Goal: Task Accomplishment & Management: Manage account settings

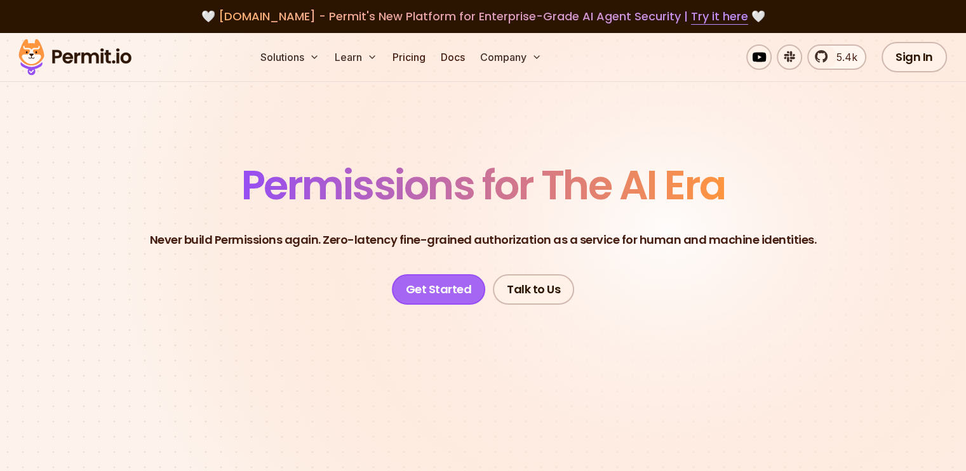
click at [432, 281] on link "Get Started" at bounding box center [439, 289] width 94 height 30
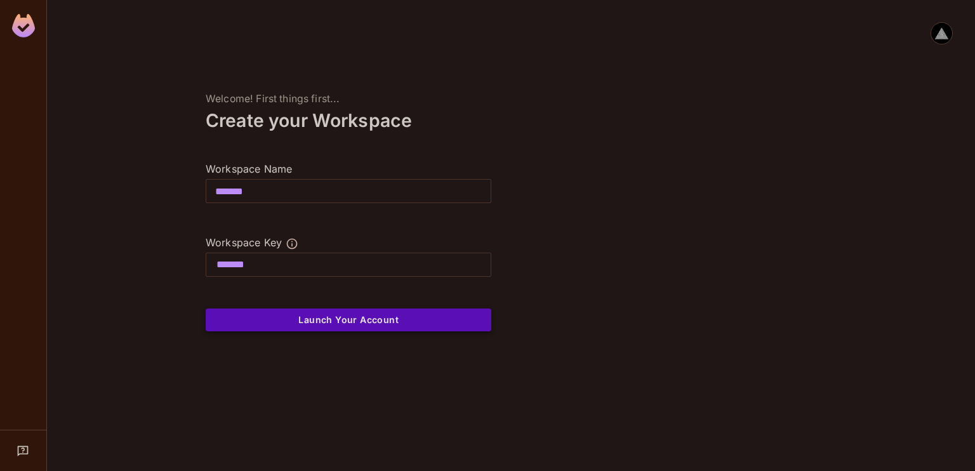
click at [275, 328] on button "Launch Your Account" at bounding box center [349, 320] width 286 height 23
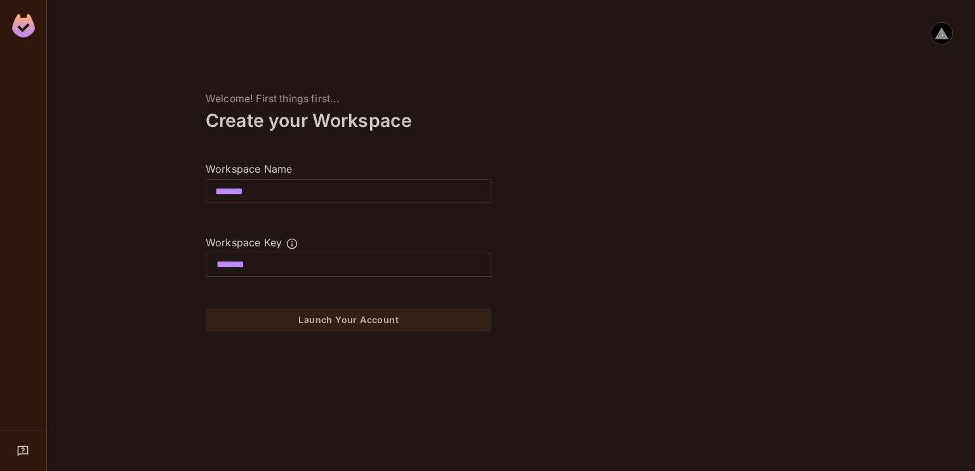
click at [530, 405] on div "Welcome! First things first... Create your Workspace Workspace Name ******* ​ W…" at bounding box center [348, 235] width 603 height 471
drag, startPoint x: 530, startPoint y: 405, endPoint x: 418, endPoint y: 399, distance: 111.9
click at [418, 399] on div "Welcome! First things first... Create your Workspace Workspace Name ******* ​ W…" at bounding box center [348, 235] width 603 height 471
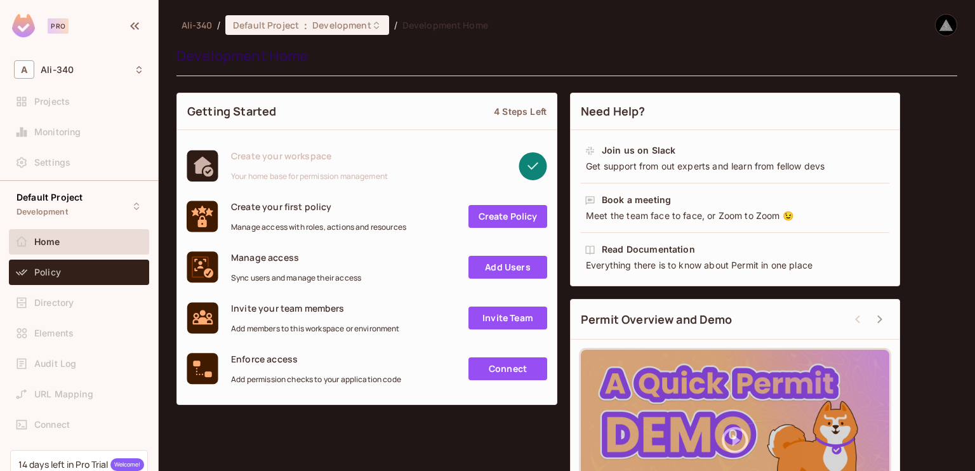
click at [75, 276] on div "Policy" at bounding box center [89, 272] width 110 height 10
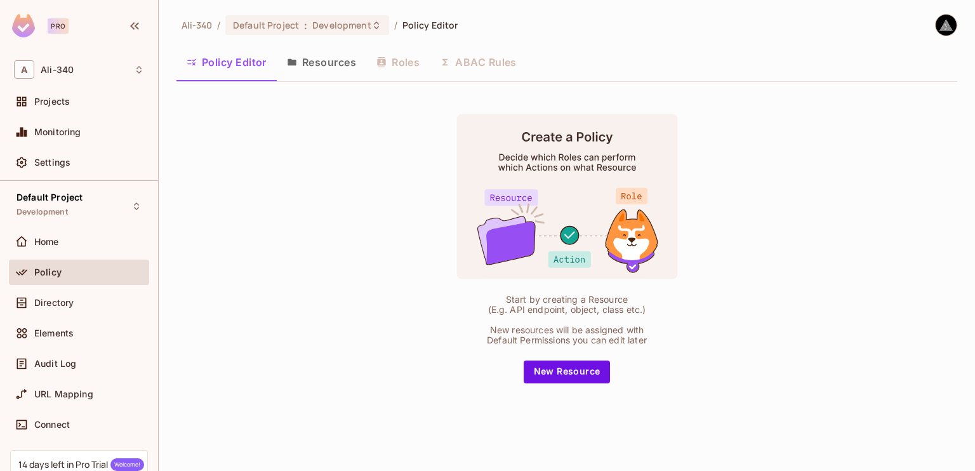
click at [300, 57] on button "Resources" at bounding box center [322, 62] width 90 height 32
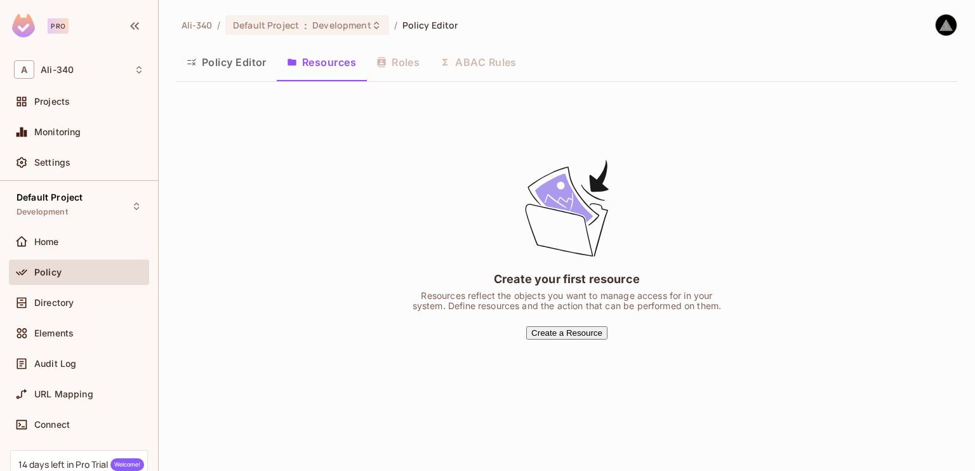
click at [241, 61] on button "Policy Editor" at bounding box center [227, 62] width 100 height 32
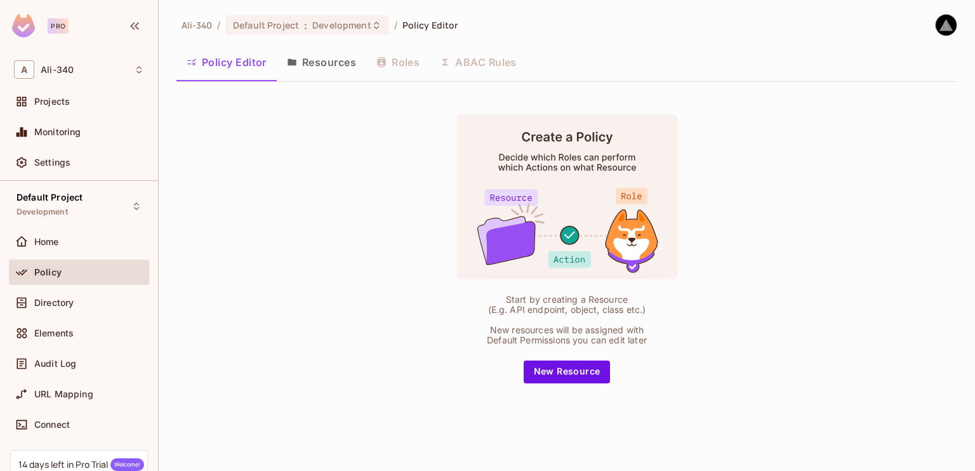
click at [319, 58] on button "Resources" at bounding box center [322, 62] width 90 height 32
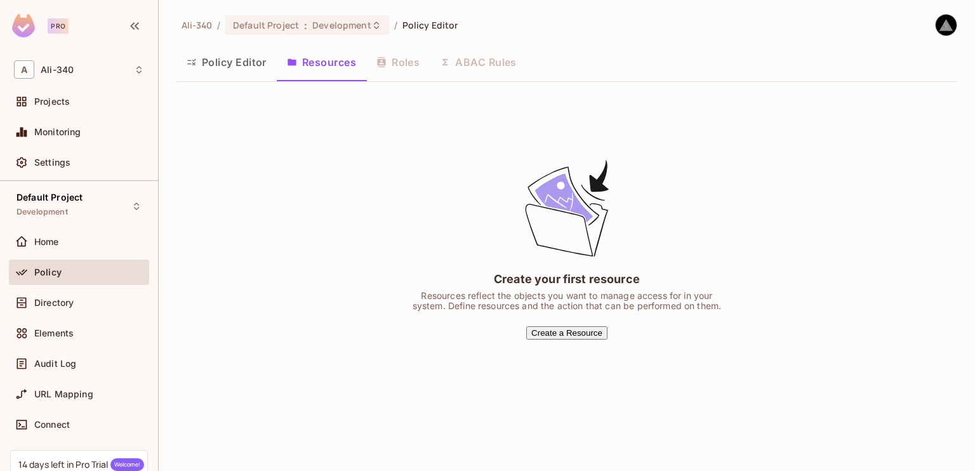
click at [596, 331] on button "Create a Resource" at bounding box center [566, 332] width 81 height 13
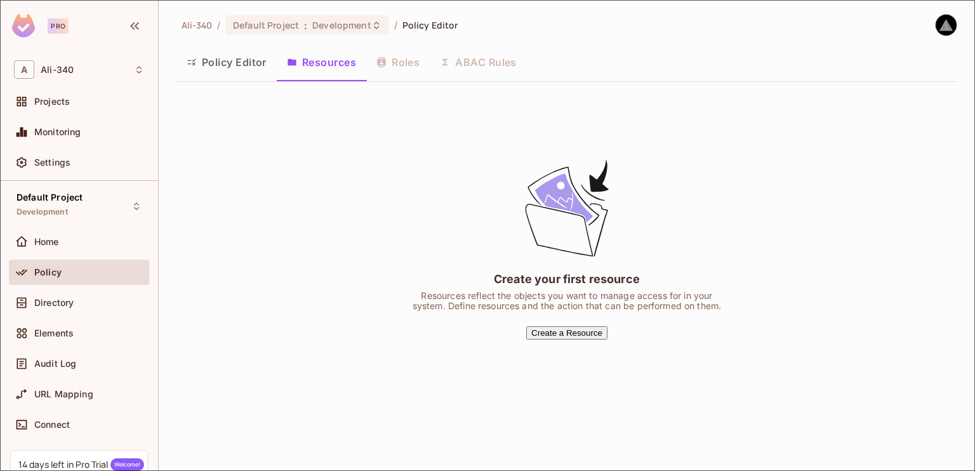
type input "*"
type input "**"
type input "***"
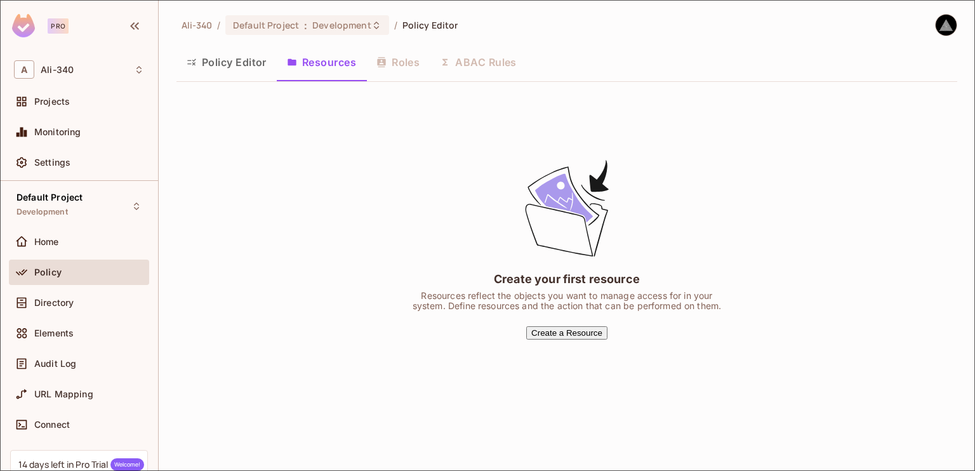
type input "***"
type input "****"
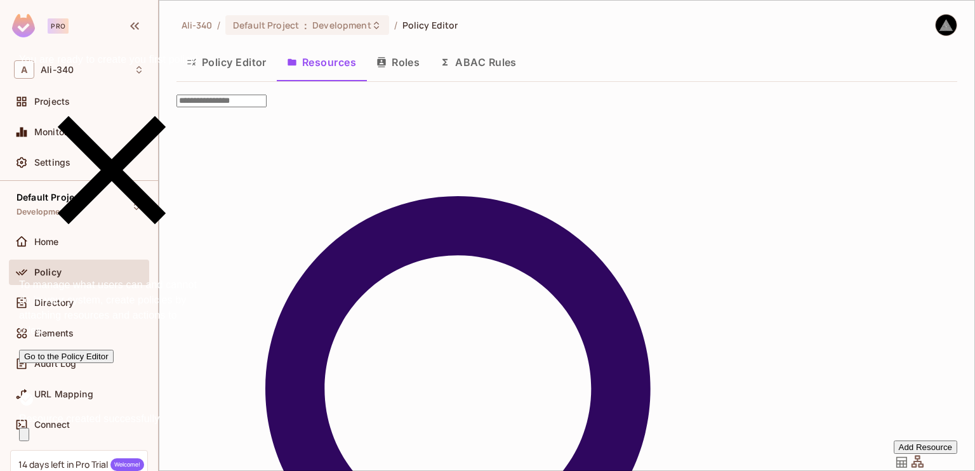
click at [204, 263] on icon "Notifications Alt+T" at bounding box center [111, 169] width 185 height 185
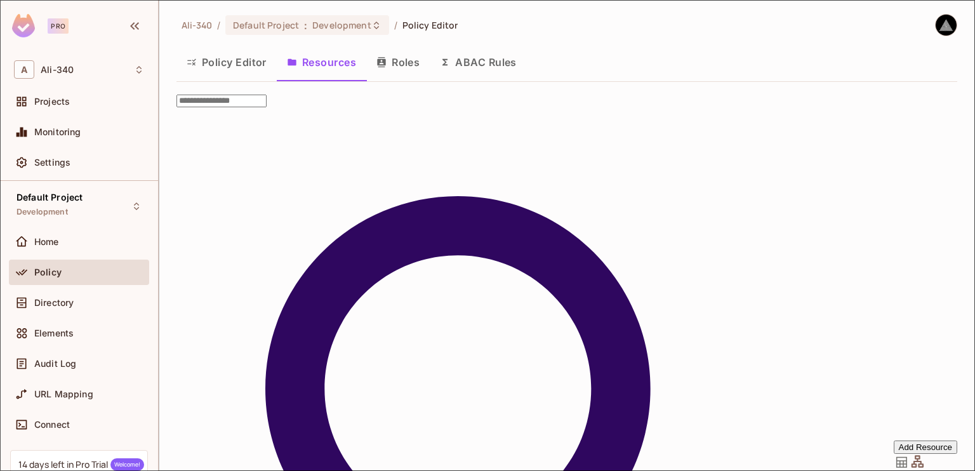
scroll to position [0, 0]
click at [425, 471] on div at bounding box center [487, 471] width 975 height 0
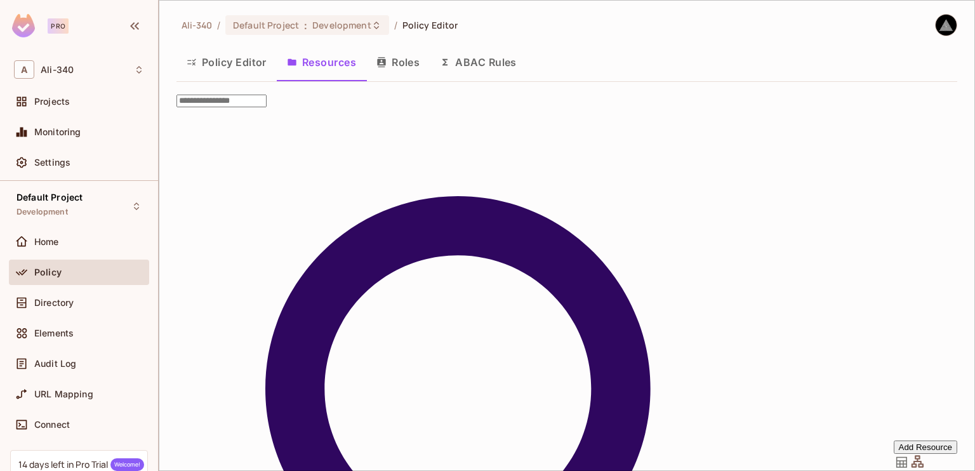
click at [401, 70] on button "Roles" at bounding box center [397, 62] width 63 height 32
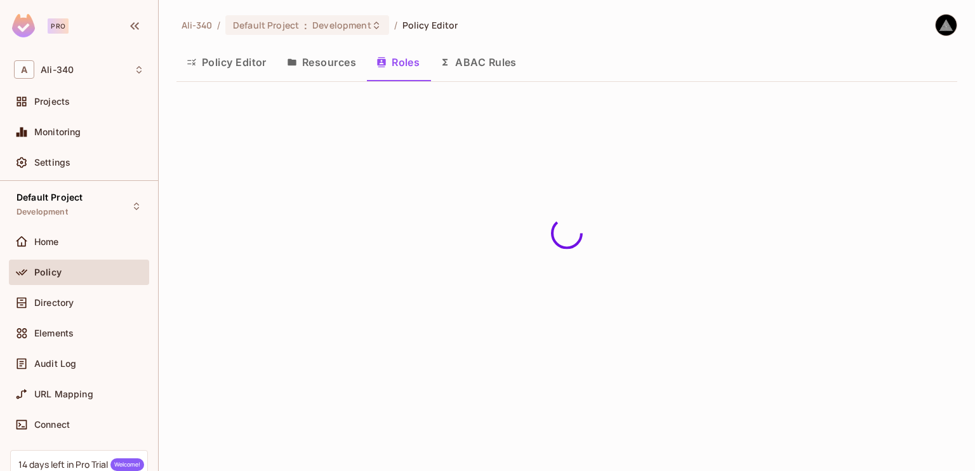
click at [389, 399] on div "Ali-340 / Default Project : Development / Policy Editor Policy Editor Resources…" at bounding box center [567, 235] width 817 height 471
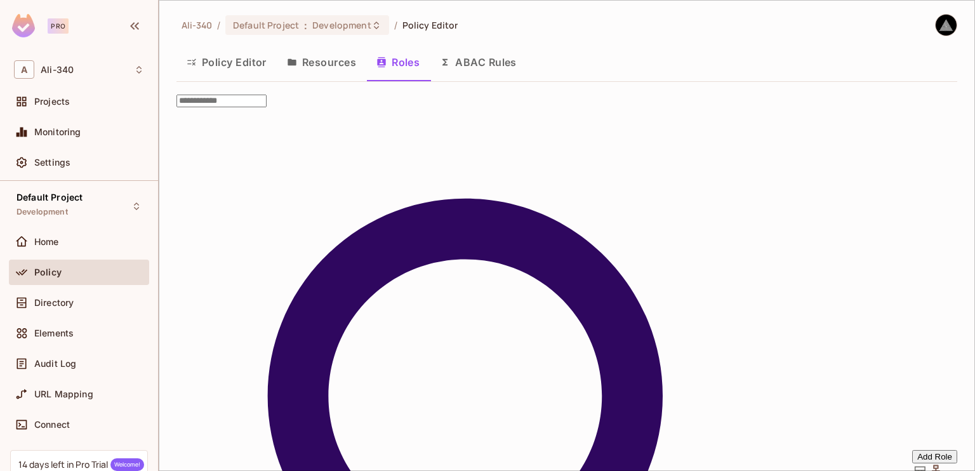
click at [235, 72] on button "Policy Editor" at bounding box center [227, 62] width 100 height 32
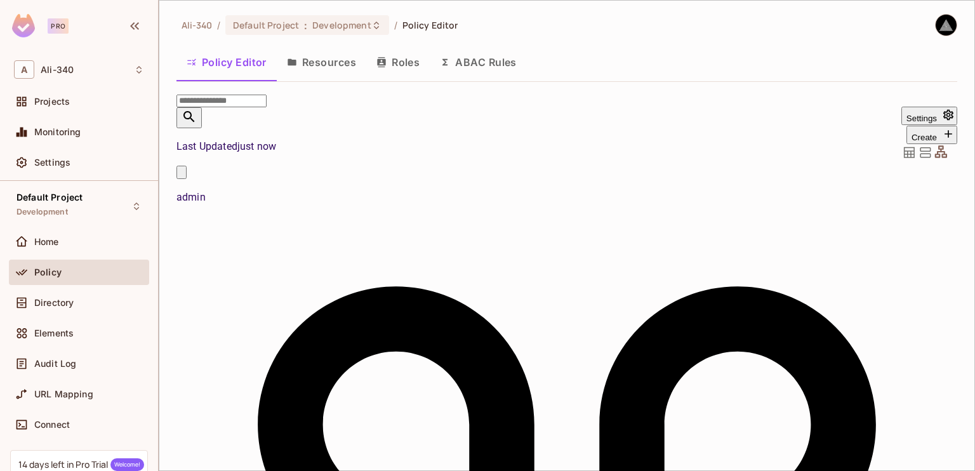
scroll to position [381, 0]
click at [340, 55] on button "Resources" at bounding box center [322, 62] width 90 height 32
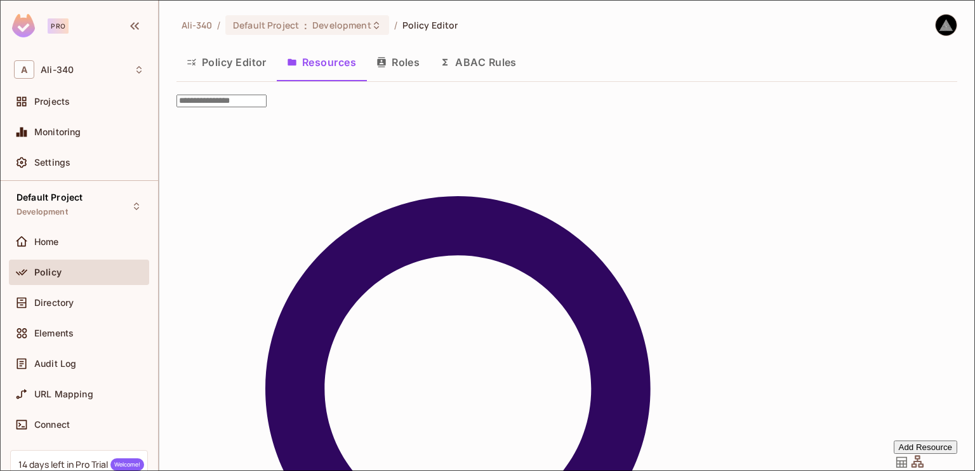
scroll to position [36, 0]
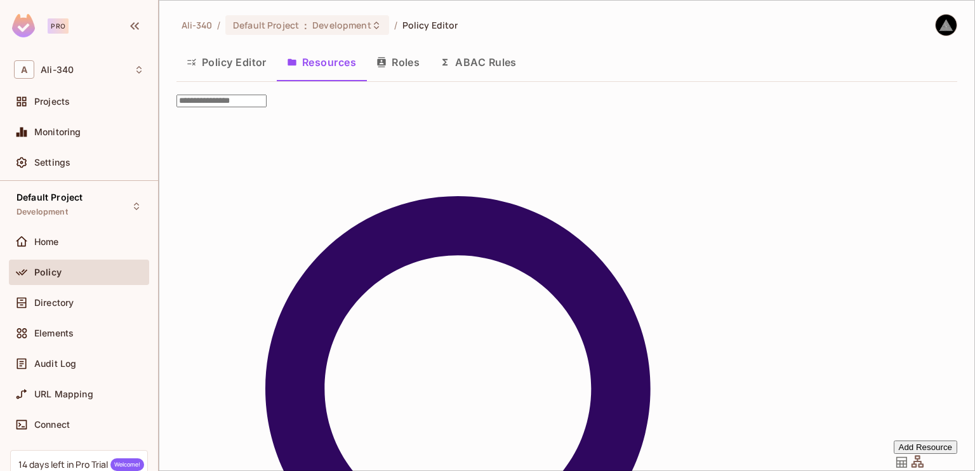
click at [225, 60] on button "Policy Editor" at bounding box center [227, 62] width 100 height 32
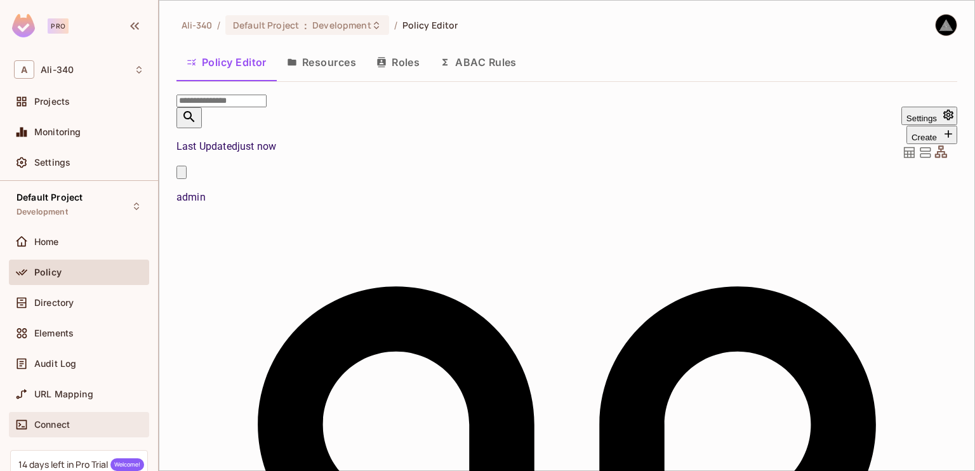
click at [67, 412] on div "Connect" at bounding box center [79, 424] width 140 height 25
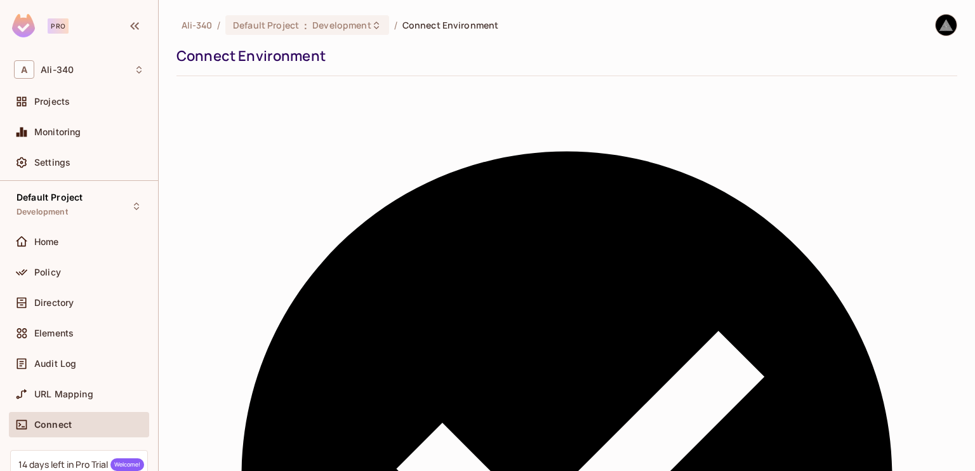
click at [936, 29] on img at bounding box center [946, 25] width 21 height 21
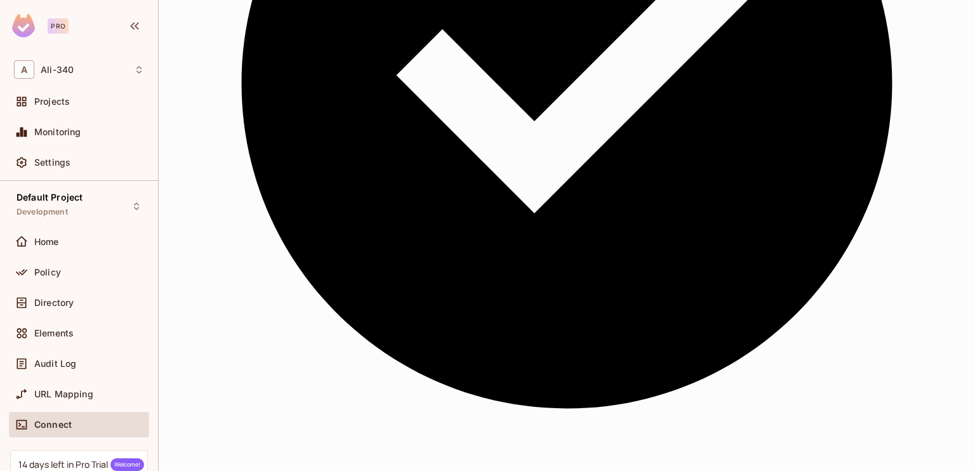
scroll to position [444, 0]
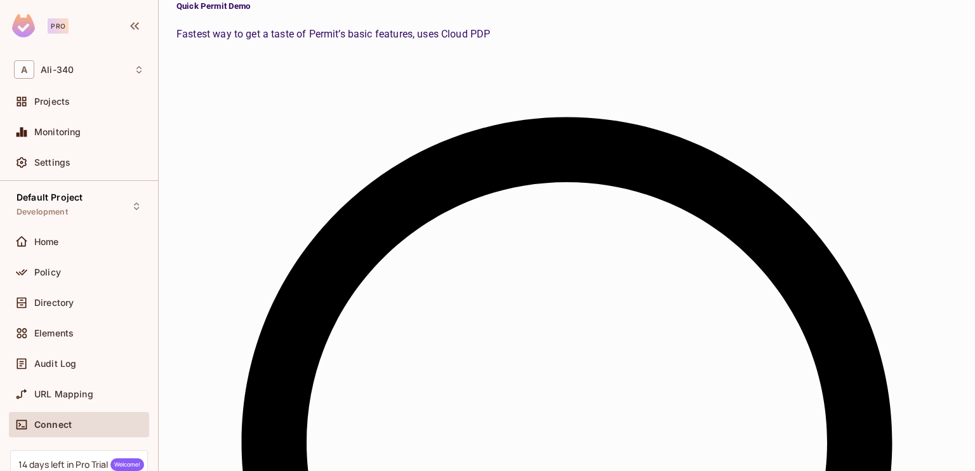
scroll to position [952, 0]
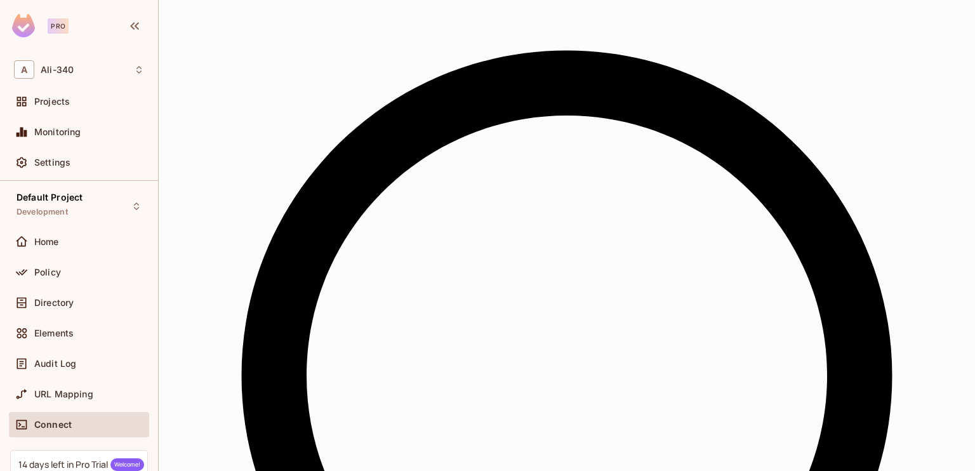
drag, startPoint x: 211, startPoint y: 76, endPoint x: 255, endPoint y: 143, distance: 80.7
drag, startPoint x: 255, startPoint y: 143, endPoint x: 244, endPoint y: 121, distance: 24.4
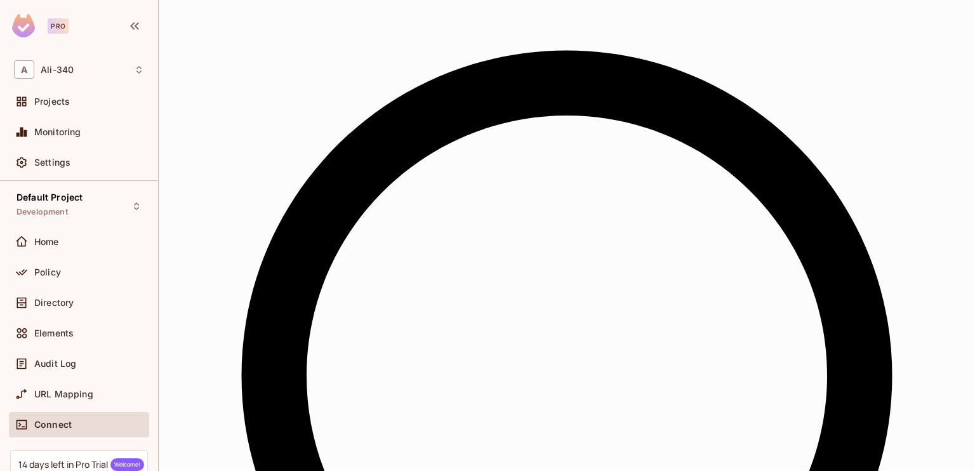
drag, startPoint x: 244, startPoint y: 275, endPoint x: 205, endPoint y: 81, distance: 197.5
copy code "const { Permit } = require ( 'permitio' ); 2 3 const express = require ( 'expre…"
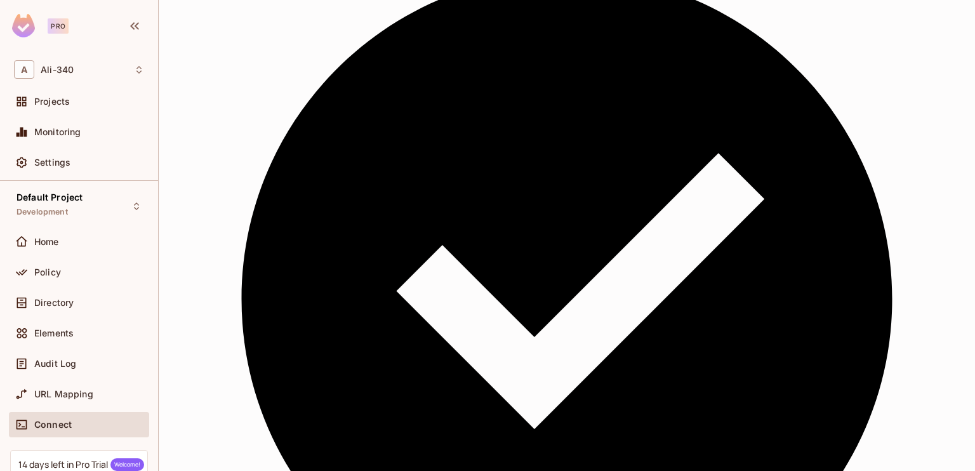
scroll to position [254, 0]
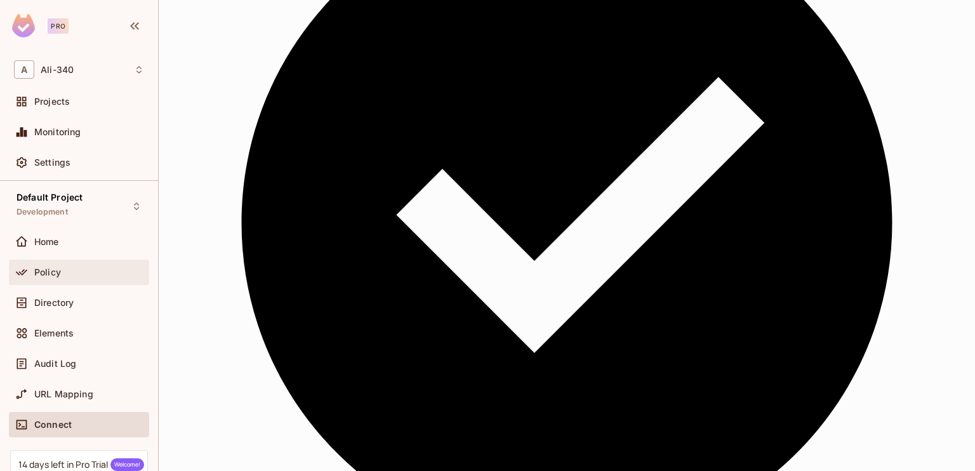
click at [58, 276] on span "Policy" at bounding box center [47, 272] width 27 height 10
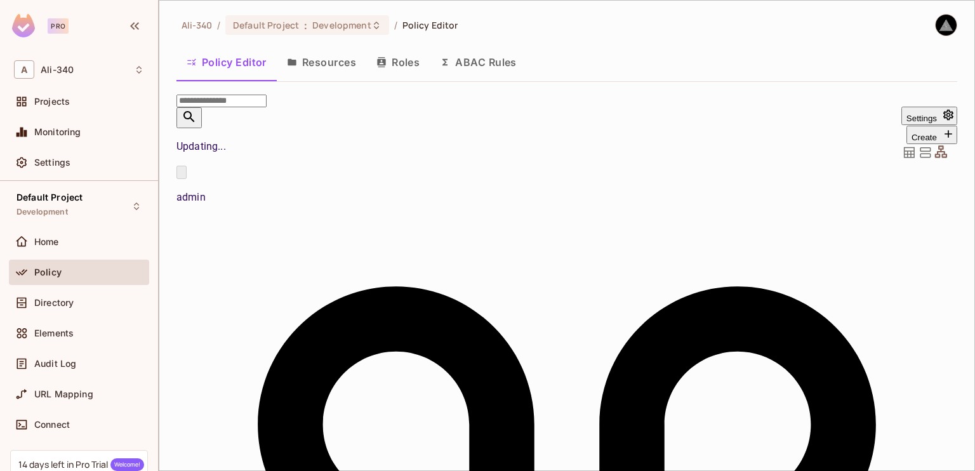
click at [311, 68] on button "Resources" at bounding box center [322, 62] width 90 height 32
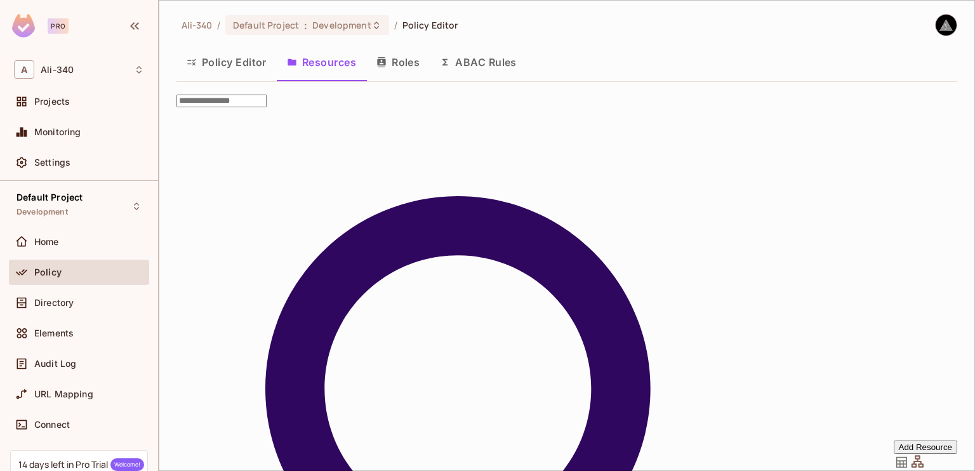
click at [395, 66] on button "Roles" at bounding box center [397, 62] width 63 height 32
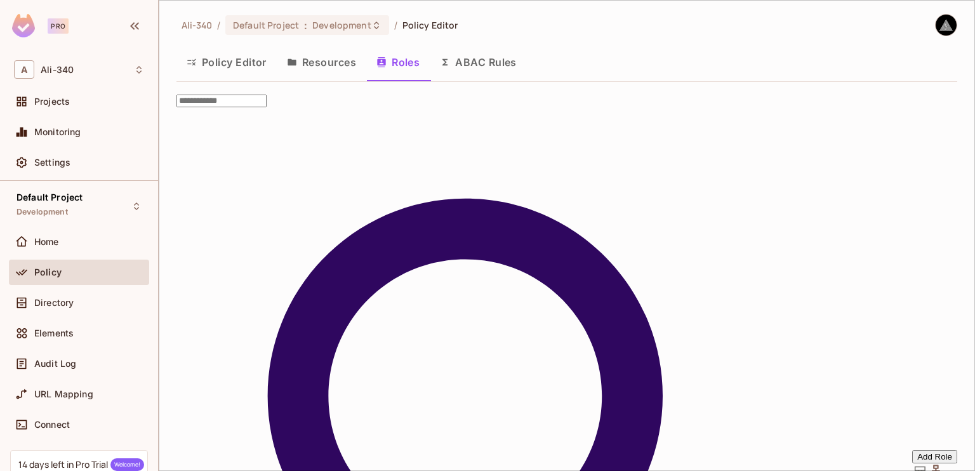
click at [329, 62] on button "Resources" at bounding box center [322, 62] width 90 height 32
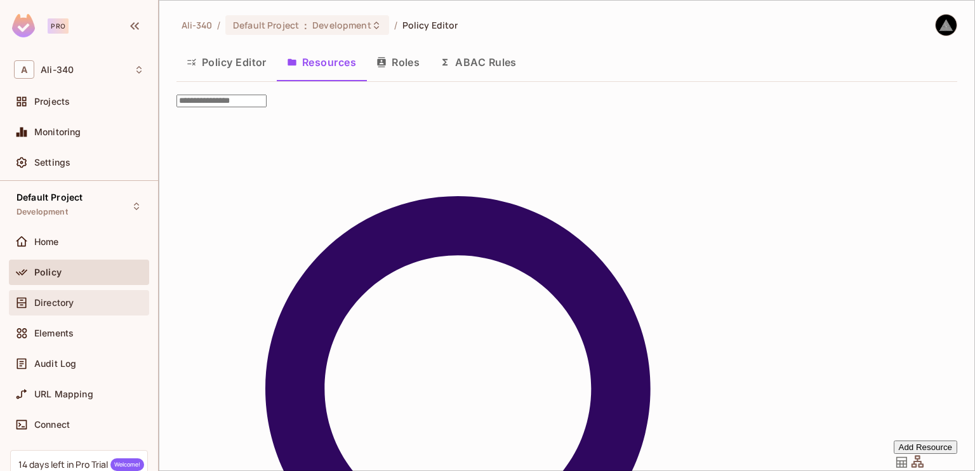
click at [33, 301] on div at bounding box center [24, 302] width 20 height 15
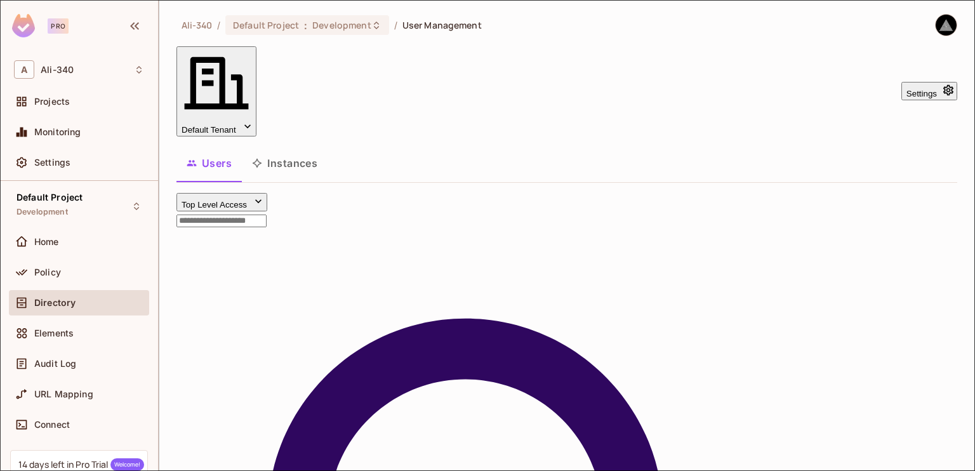
scroll to position [215, 0]
type input "**********"
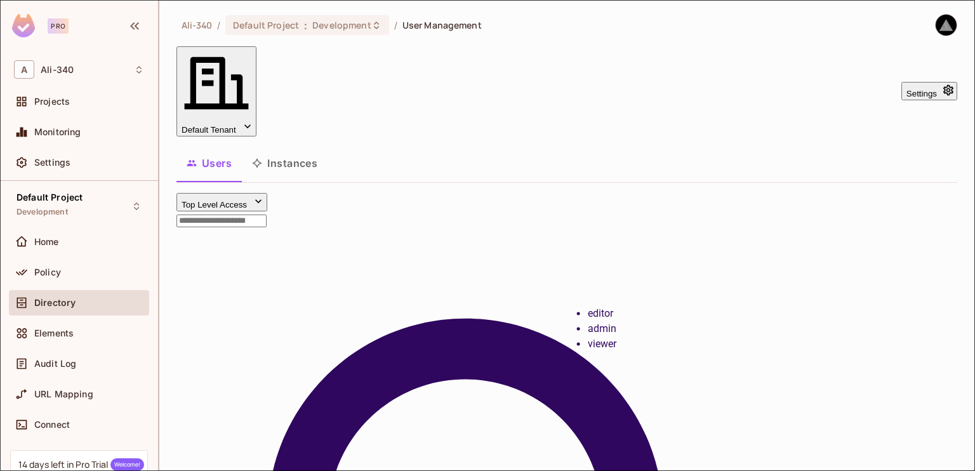
click at [620, 350] on li "viewer" at bounding box center [762, 344] width 349 height 15
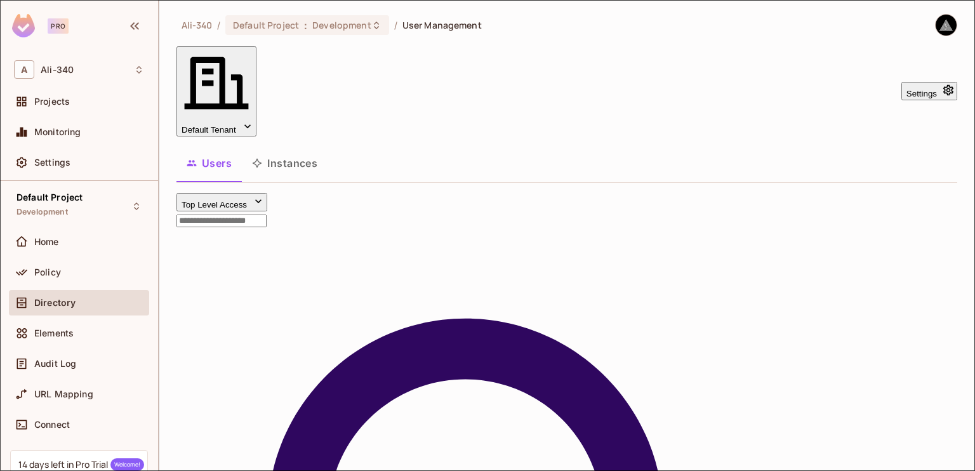
click at [241, 471] on div at bounding box center [487, 471] width 975 height 0
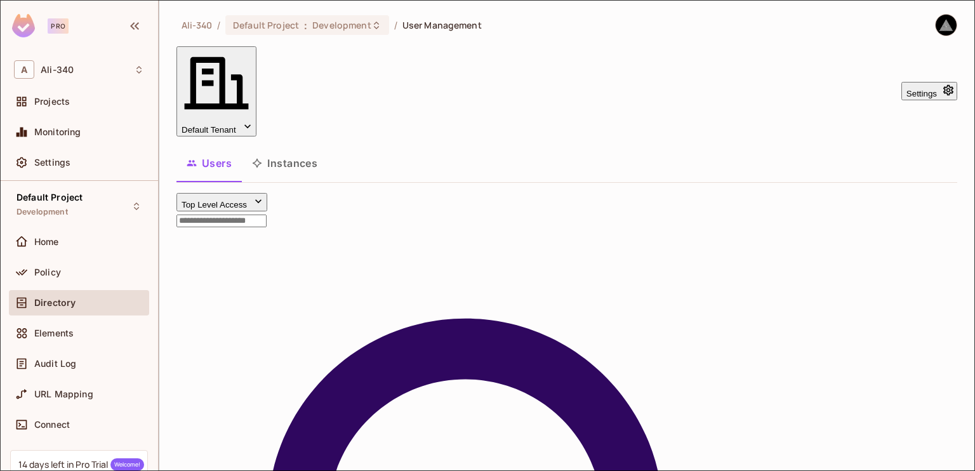
click at [58, 471] on div at bounding box center [487, 471] width 975 height 0
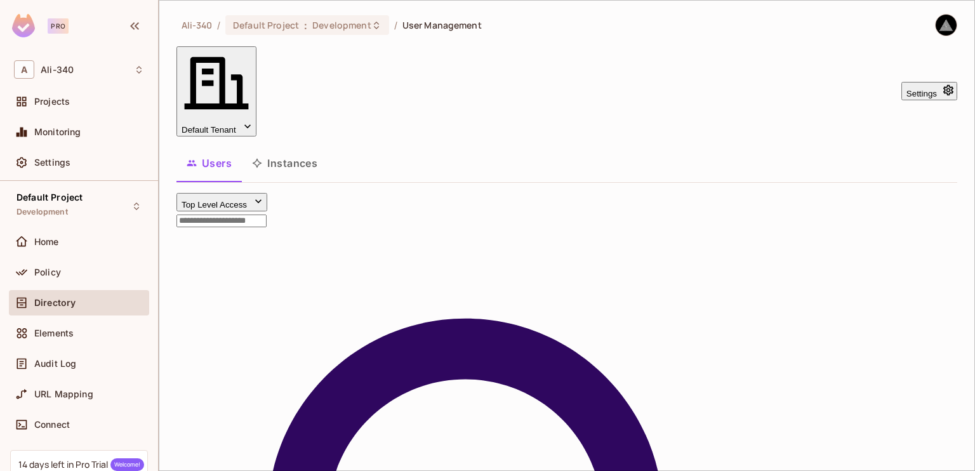
click at [58, 274] on span "Policy" at bounding box center [47, 272] width 27 height 10
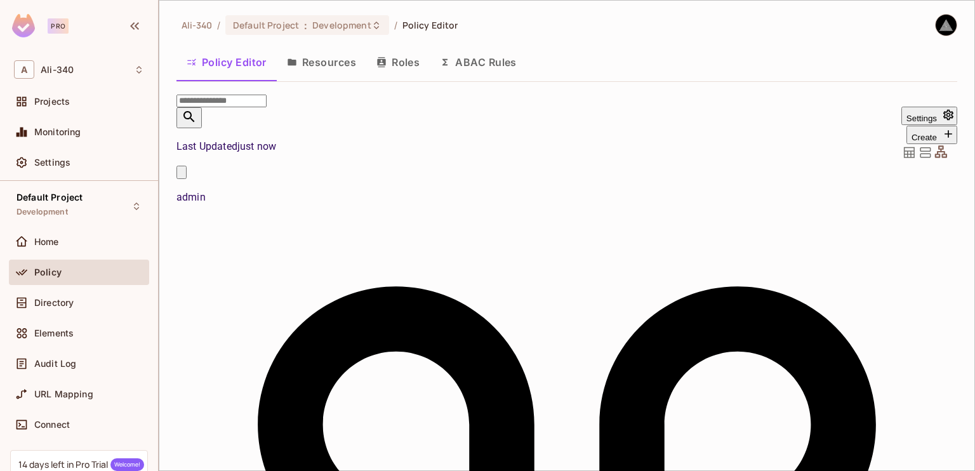
scroll to position [381, 0]
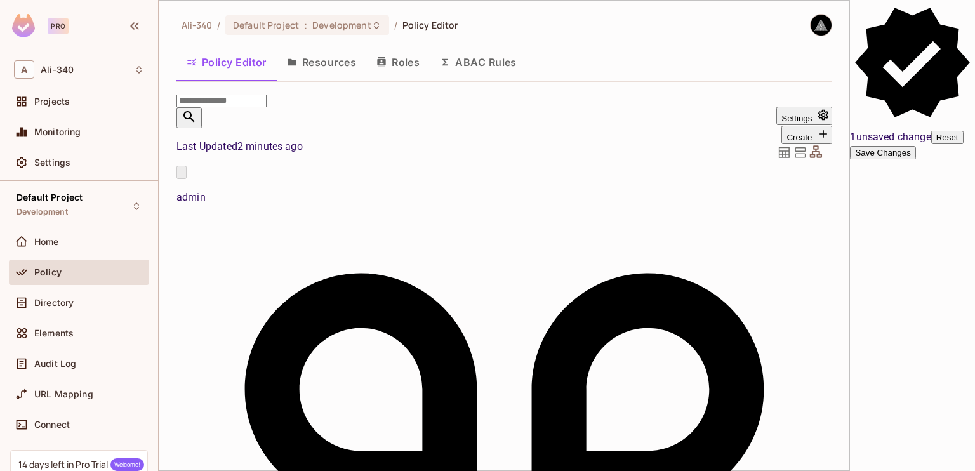
click at [916, 159] on button "Save Changes" at bounding box center [882, 152] width 65 height 13
click at [902, 159] on button "Save Changes" at bounding box center [882, 152] width 65 height 13
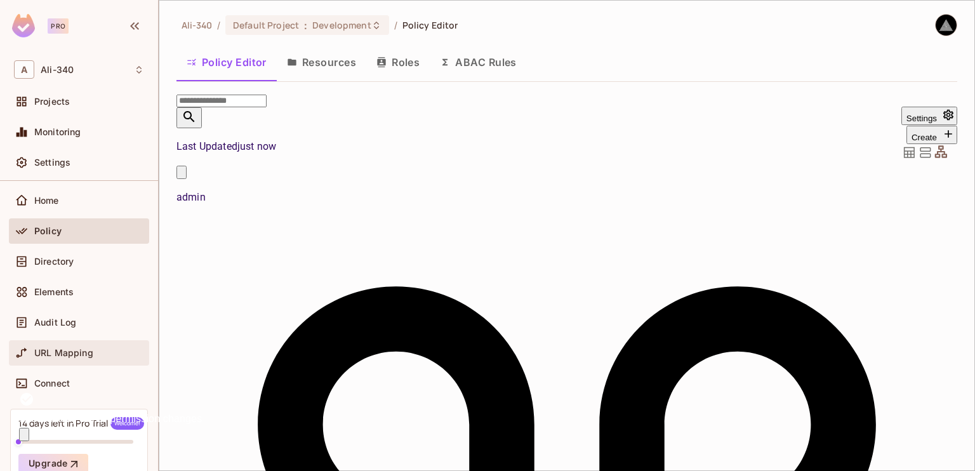
scroll to position [63, 0]
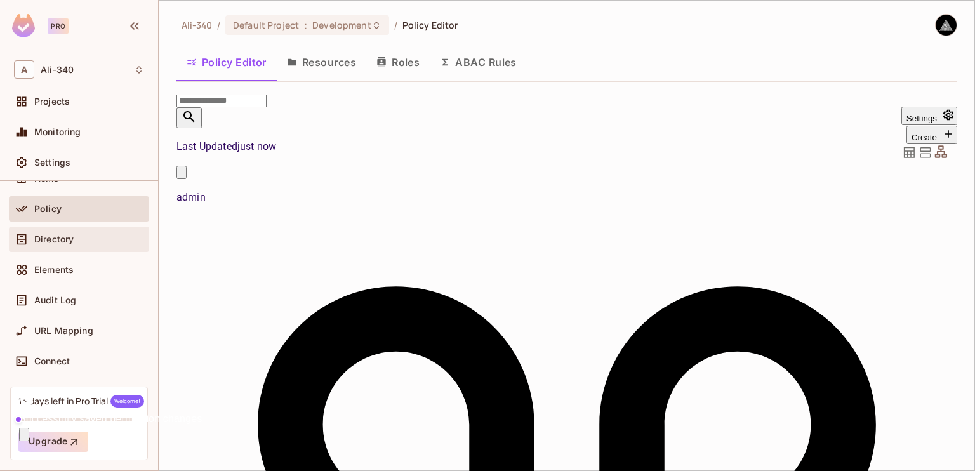
click at [91, 239] on div "Directory" at bounding box center [89, 239] width 110 height 10
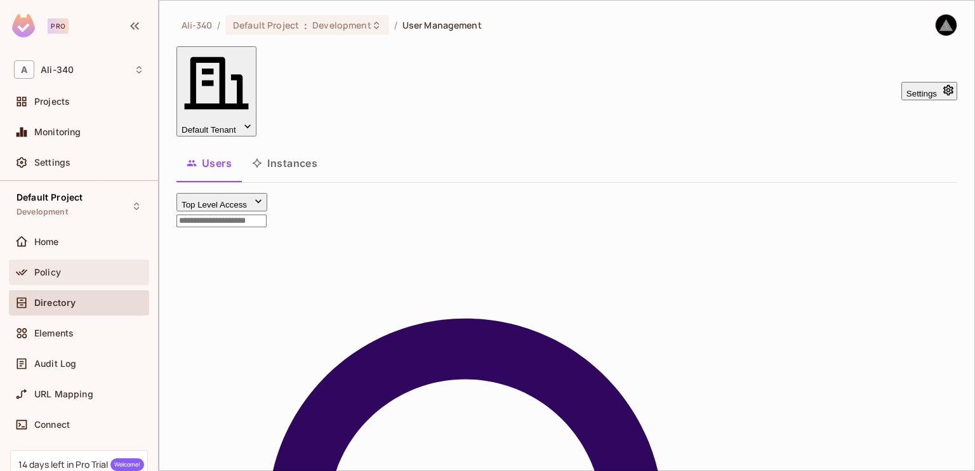
click at [60, 271] on span "Policy" at bounding box center [47, 272] width 27 height 10
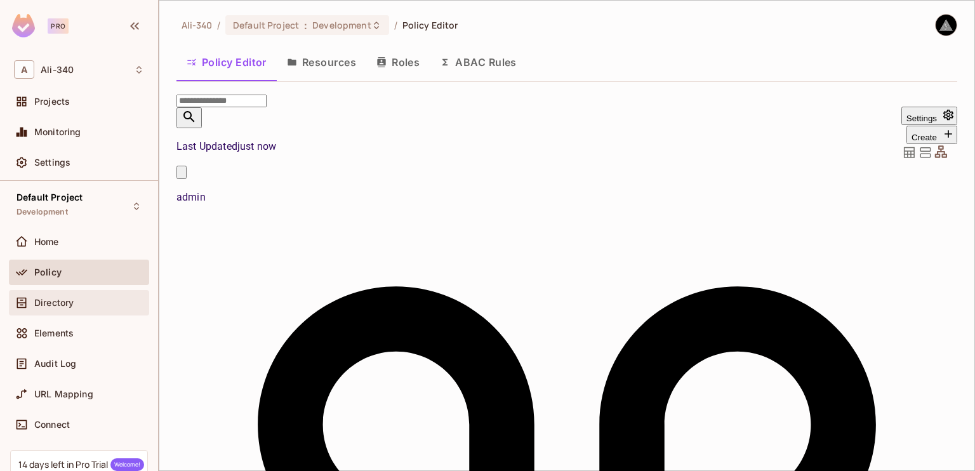
click at [67, 304] on span "Directory" at bounding box center [53, 303] width 39 height 10
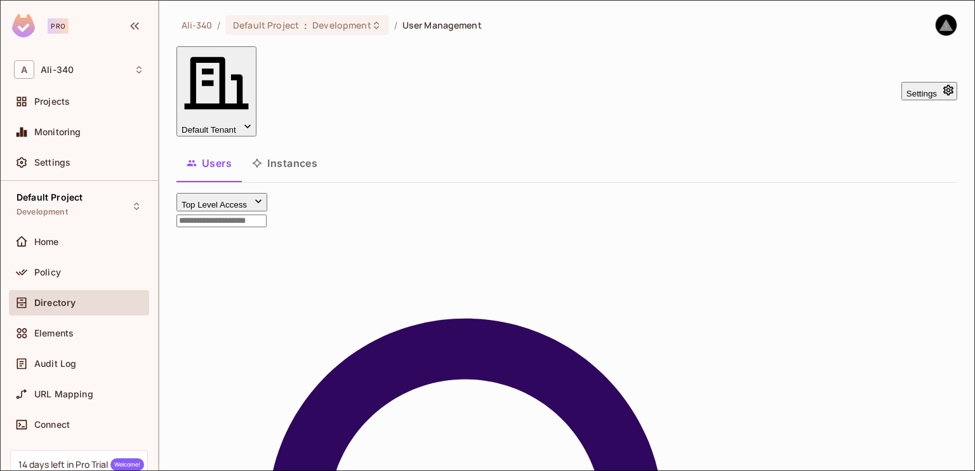
scroll to position [215, 0]
click at [592, 319] on li "editor" at bounding box center [762, 313] width 349 height 15
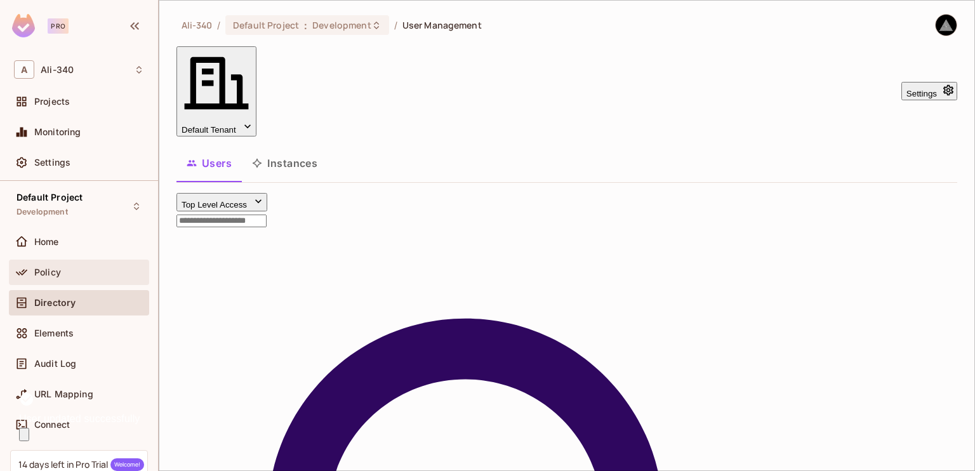
click at [74, 278] on div "Policy" at bounding box center [79, 272] width 130 height 15
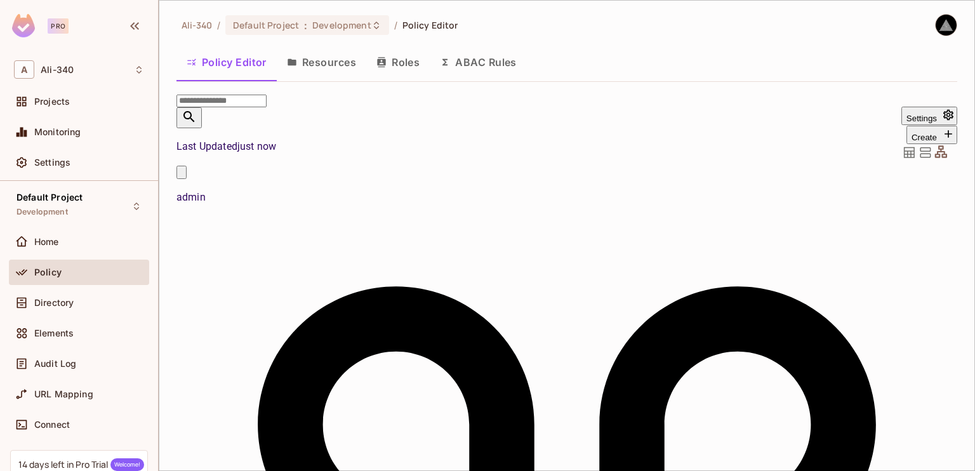
scroll to position [63, 0]
click at [76, 298] on div "Directory" at bounding box center [89, 303] width 110 height 10
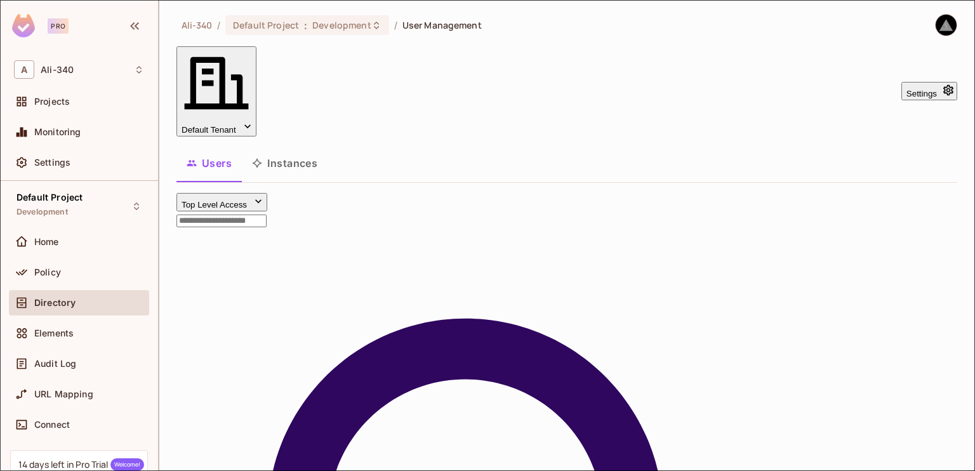
scroll to position [215, 0]
click at [611, 332] on li "admin" at bounding box center [762, 328] width 349 height 15
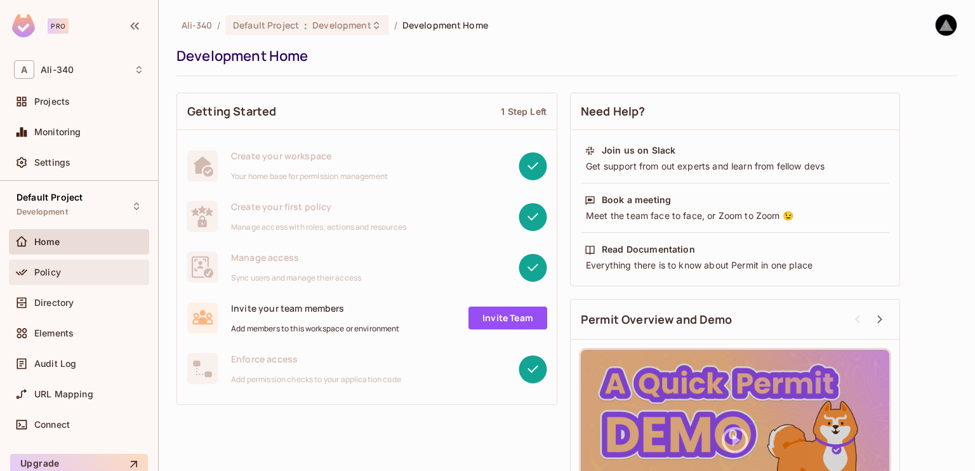
click at [49, 268] on span "Policy" at bounding box center [47, 272] width 27 height 10
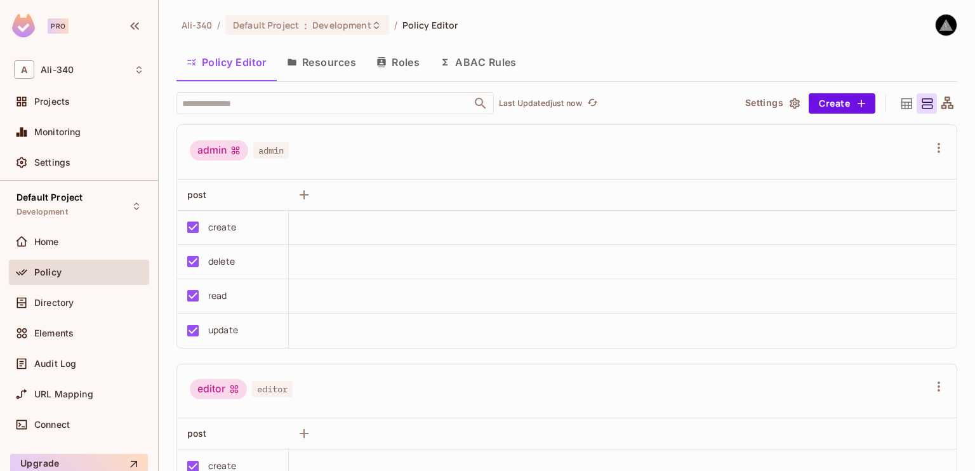
click at [899, 104] on icon at bounding box center [907, 104] width 16 height 16
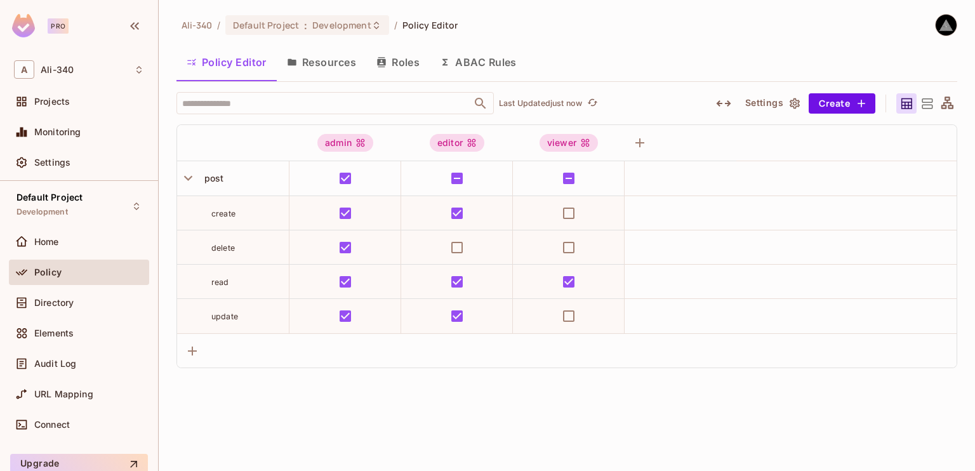
click at [952, 109] on icon at bounding box center [948, 103] width 12 height 12
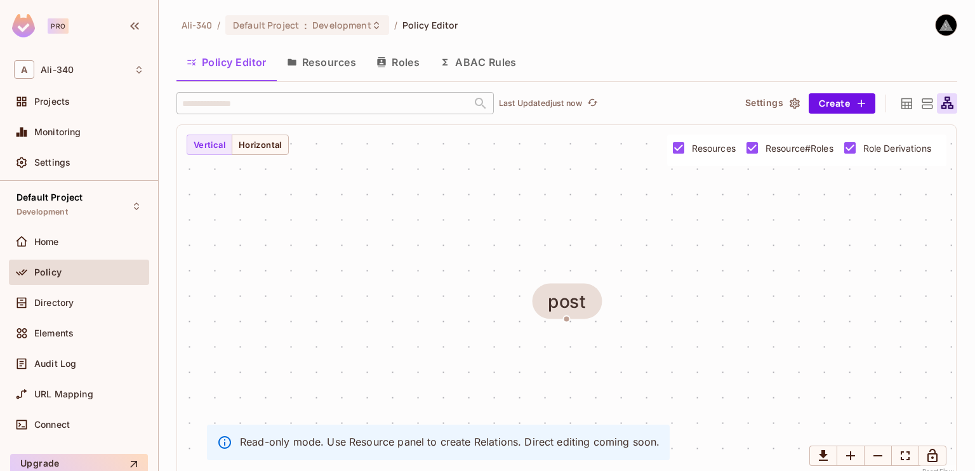
click at [211, 154] on div "post" at bounding box center [566, 301] width 779 height 352
click at [216, 149] on button "Vertical" at bounding box center [210, 145] width 46 height 20
click at [245, 147] on button "Horizontal" at bounding box center [260, 145] width 57 height 20
click at [207, 142] on button "Vertical" at bounding box center [210, 145] width 46 height 20
click at [569, 322] on div "post" at bounding box center [566, 301] width 779 height 352
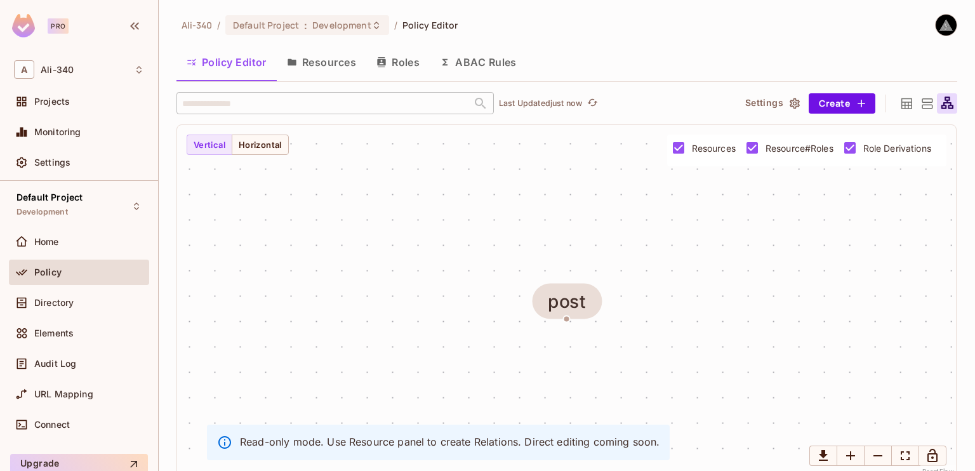
click at [568, 321] on div "post" at bounding box center [566, 301] width 779 height 352
click at [565, 316] on div "post" at bounding box center [567, 302] width 69 height 36
drag, startPoint x: 556, startPoint y: 301, endPoint x: 485, endPoint y: 261, distance: 81.6
click at [528, 277] on div "post" at bounding box center [547, 287] width 39 height 20
click at [485, 261] on div "post" at bounding box center [497, 265] width 39 height 20
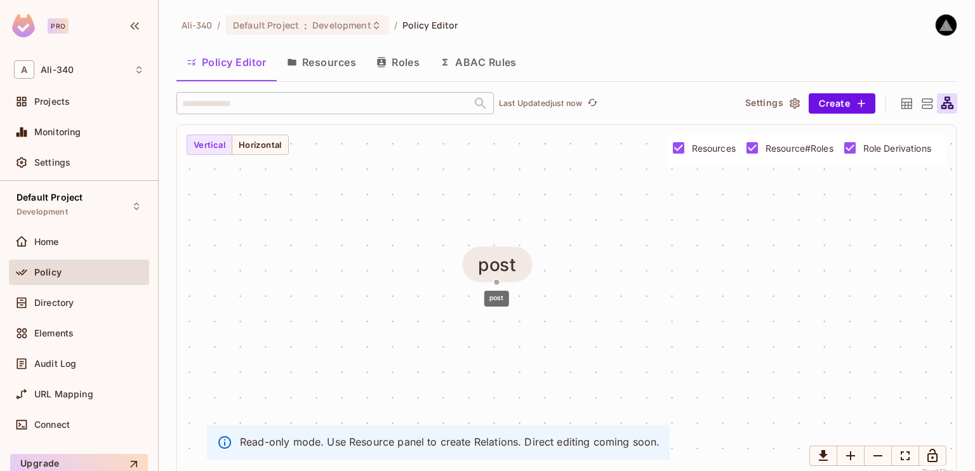
click at [485, 261] on div "post" at bounding box center [497, 265] width 39 height 20
click at [852, 457] on icon "Zoom In" at bounding box center [850, 455] width 9 height 9
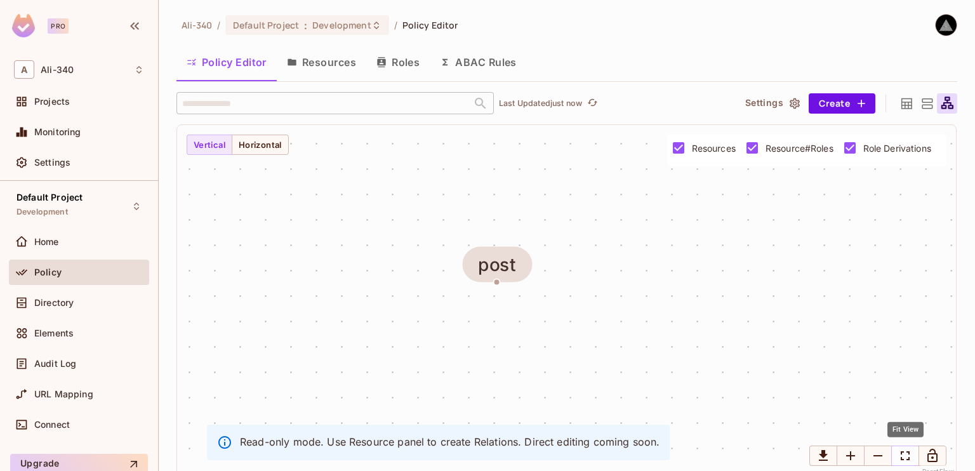
click at [902, 462] on icon "Fit View" at bounding box center [905, 455] width 15 height 15
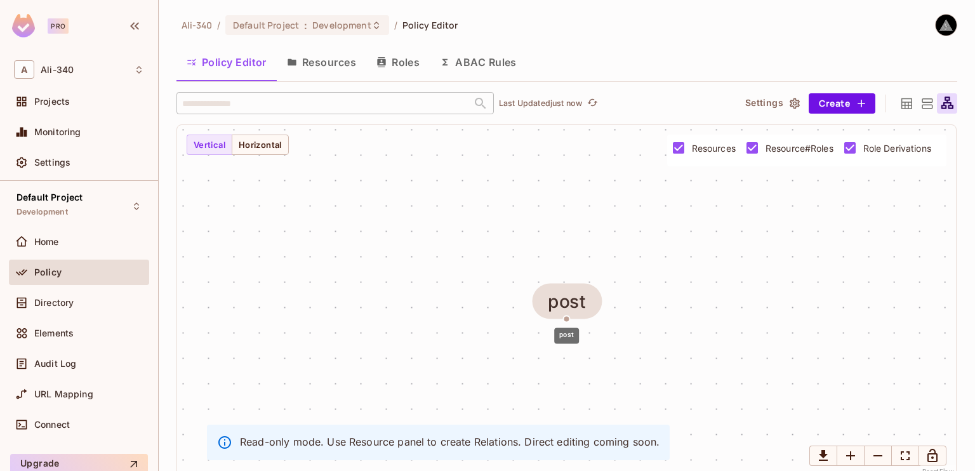
click at [565, 319] on div "post" at bounding box center [566, 332] width 27 height 26
click at [566, 315] on div "post" at bounding box center [567, 302] width 69 height 36
click at [566, 316] on div "post" at bounding box center [567, 302] width 69 height 36
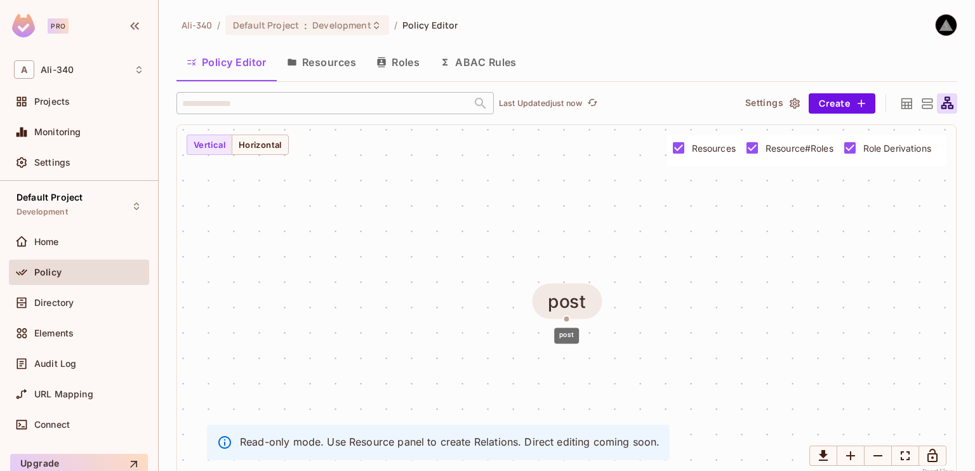
click at [566, 316] on div "post" at bounding box center [567, 302] width 69 height 36
click at [253, 145] on button "Horizontal" at bounding box center [260, 145] width 57 height 20
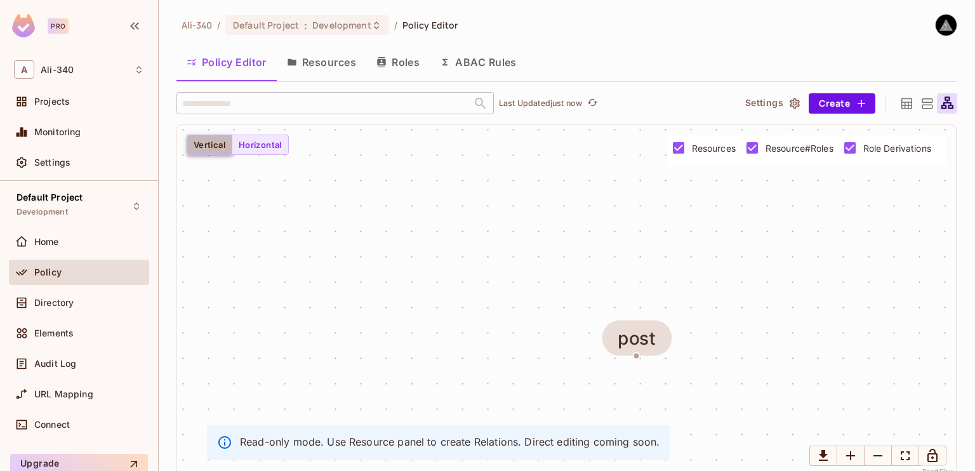
click at [204, 141] on button "Vertical" at bounding box center [210, 145] width 46 height 20
click at [919, 105] on icon at bounding box center [927, 104] width 16 height 16
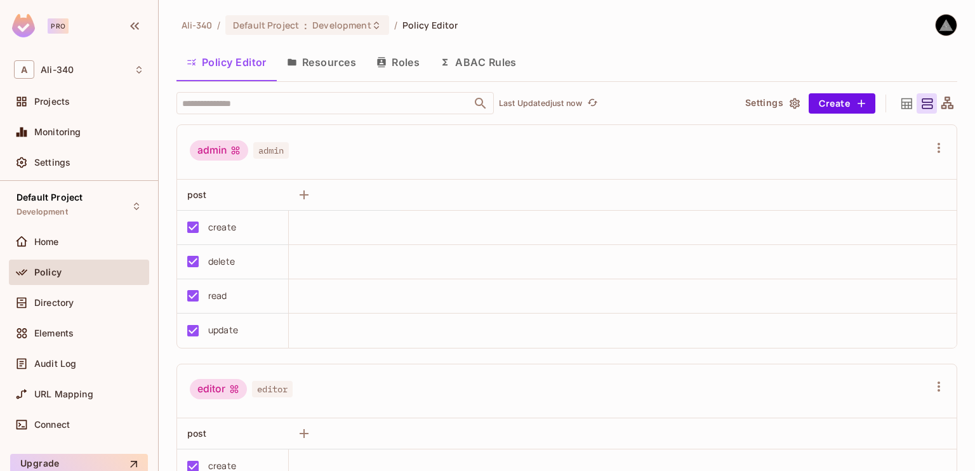
click at [902, 103] on icon at bounding box center [907, 103] width 11 height 11
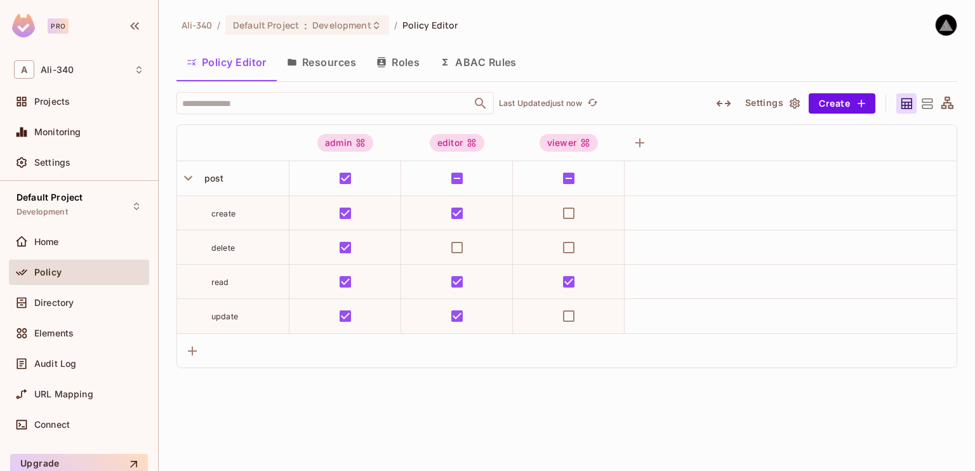
click at [928, 102] on icon at bounding box center [927, 103] width 11 height 10
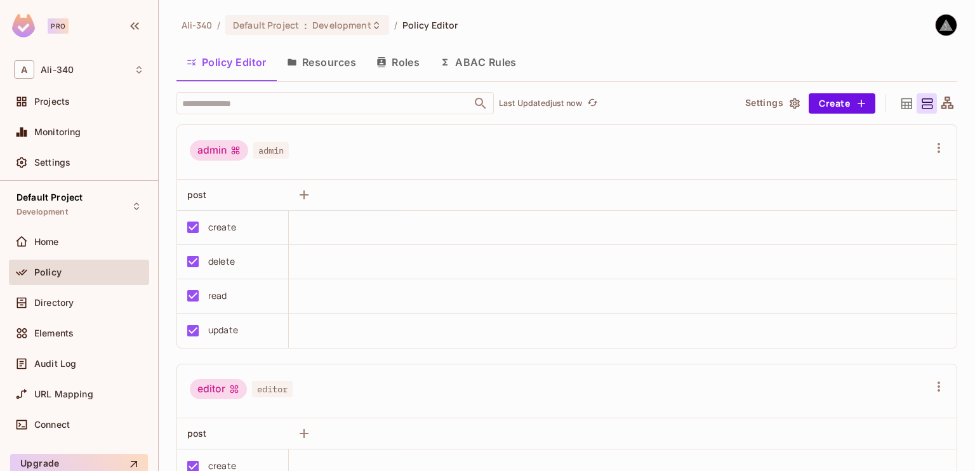
click at [907, 102] on div at bounding box center [907, 103] width 20 height 20
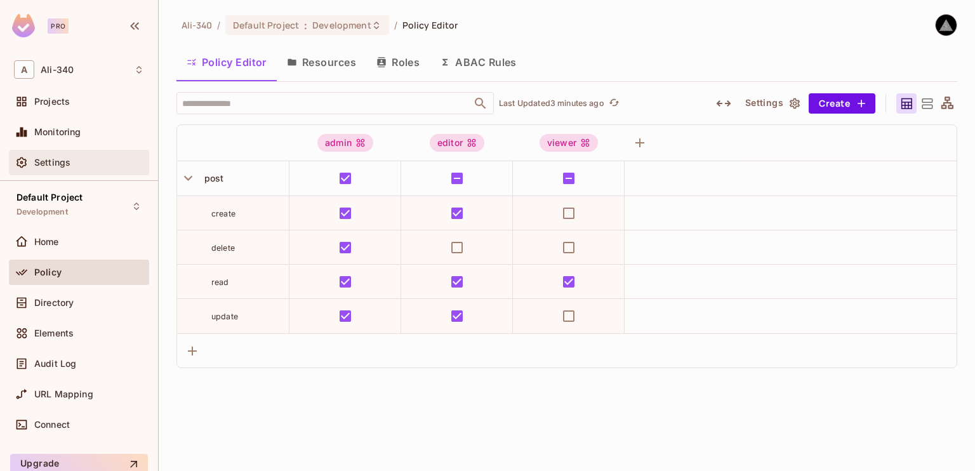
click at [58, 159] on span "Settings" at bounding box center [52, 162] width 36 height 10
click at [313, 65] on button "Resources" at bounding box center [322, 62] width 90 height 32
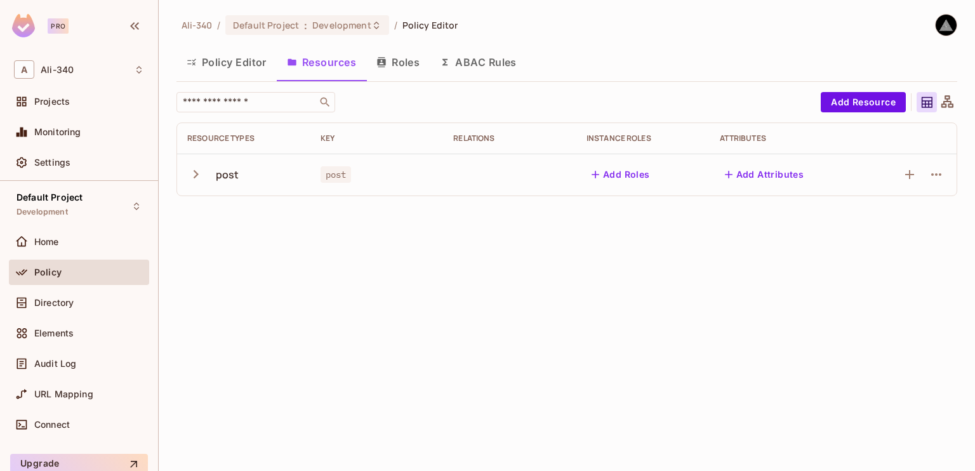
click at [431, 178] on div "post" at bounding box center [377, 174] width 113 height 13
click at [218, 178] on div "post" at bounding box center [227, 175] width 23 height 14
click at [198, 175] on icon "button" at bounding box center [195, 174] width 17 height 17
click at [199, 175] on icon "button" at bounding box center [195, 174] width 17 height 17
click at [930, 173] on icon "button" at bounding box center [936, 174] width 15 height 15
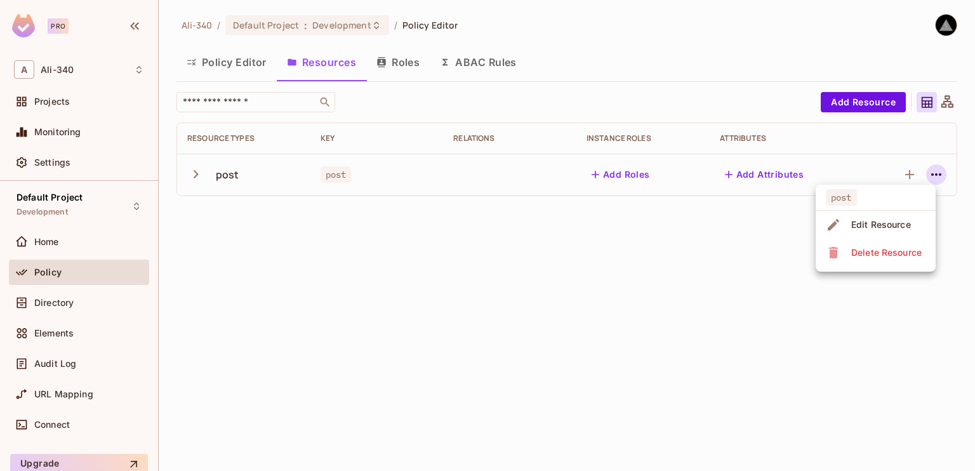
click at [892, 224] on div "Edit Resource" at bounding box center [882, 224] width 60 height 13
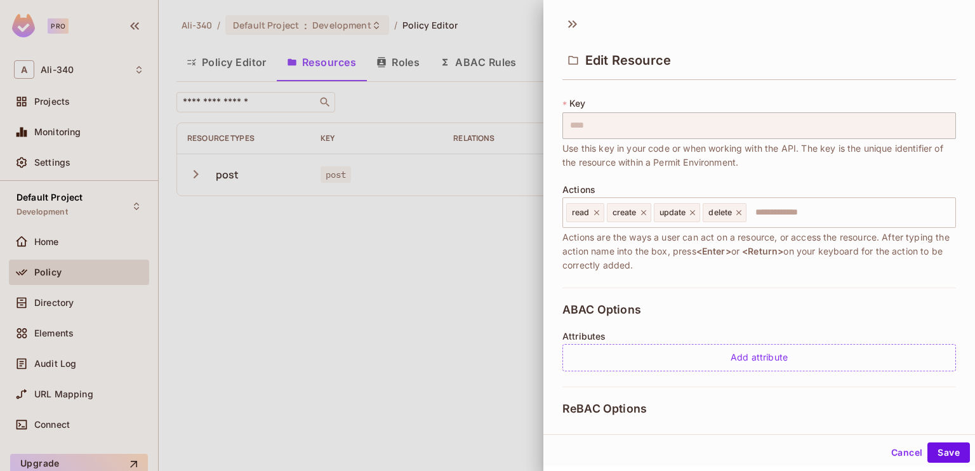
scroll to position [190, 0]
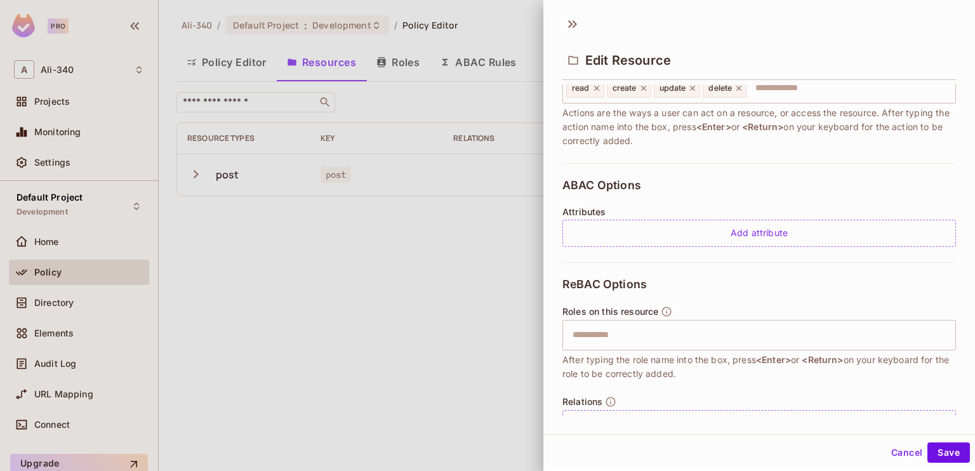
click at [598, 186] on span "ABAC Options" at bounding box center [602, 185] width 79 height 13
copy span "ABAC Options"
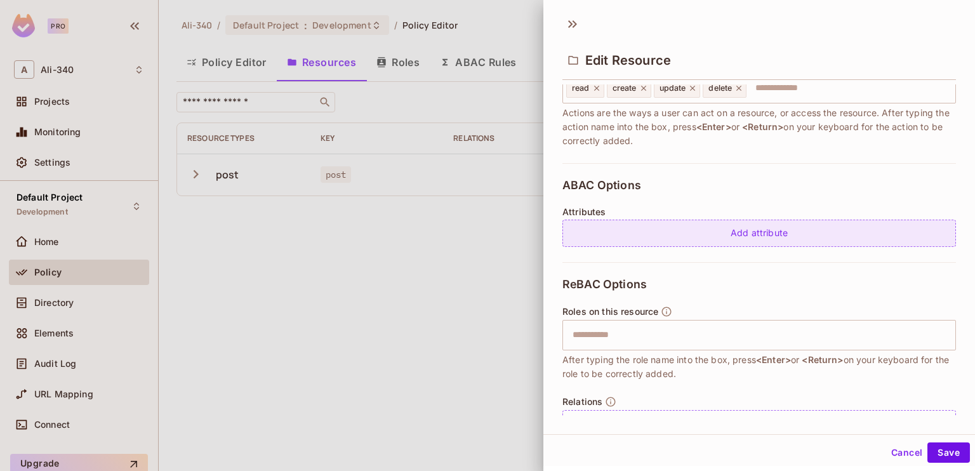
click at [621, 220] on div "Add attribute" at bounding box center [760, 233] width 394 height 27
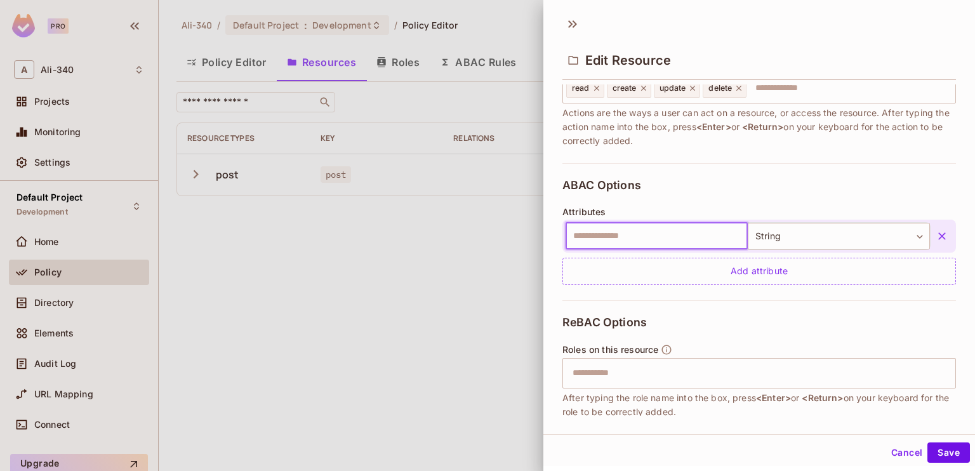
click at [623, 227] on input "text" at bounding box center [657, 236] width 182 height 27
type input "******"
click at [698, 197] on div "ABAC Options Attributes ****** ​ String ****** ​ Add attribute" at bounding box center [760, 231] width 394 height 137
click at [942, 451] on button "Save" at bounding box center [949, 453] width 43 height 20
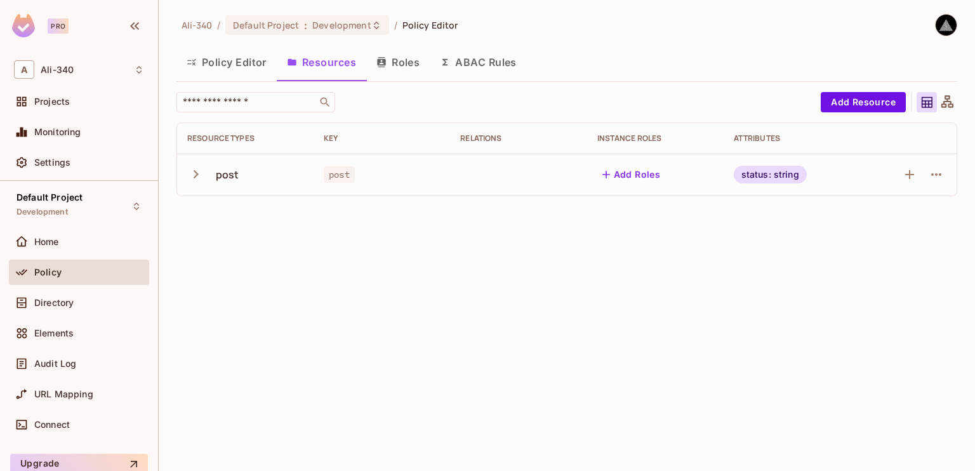
click at [465, 46] on button "ABAC Rules" at bounding box center [478, 62] width 97 height 32
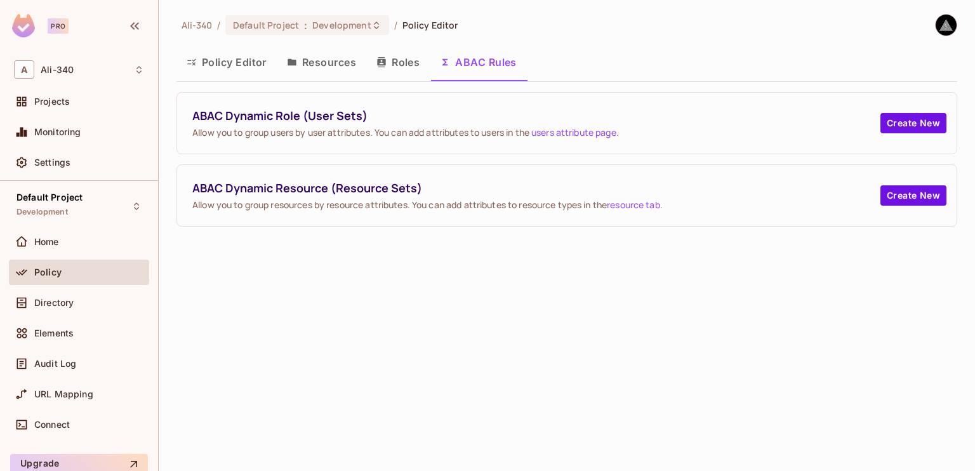
drag, startPoint x: 557, startPoint y: 65, endPoint x: 455, endPoint y: 65, distance: 101.6
click at [455, 65] on div "Policy Editor Resources Roles ABAC Rules" at bounding box center [567, 62] width 781 height 32
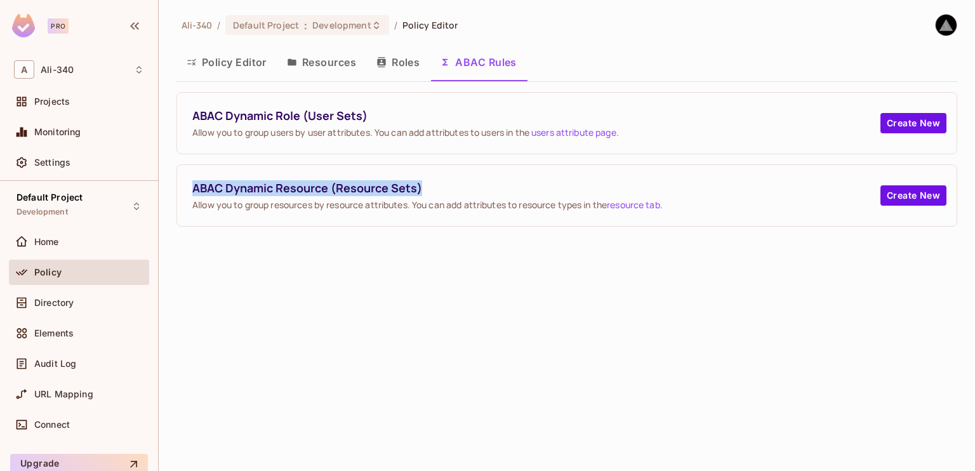
drag, startPoint x: 424, startPoint y: 186, endPoint x: 192, endPoint y: 189, distance: 231.8
click at [192, 189] on span "ABAC Dynamic Resource (Resource Sets)" at bounding box center [536, 188] width 688 height 16
copy span "ABAC Dynamic Resource (Resource Sets)"
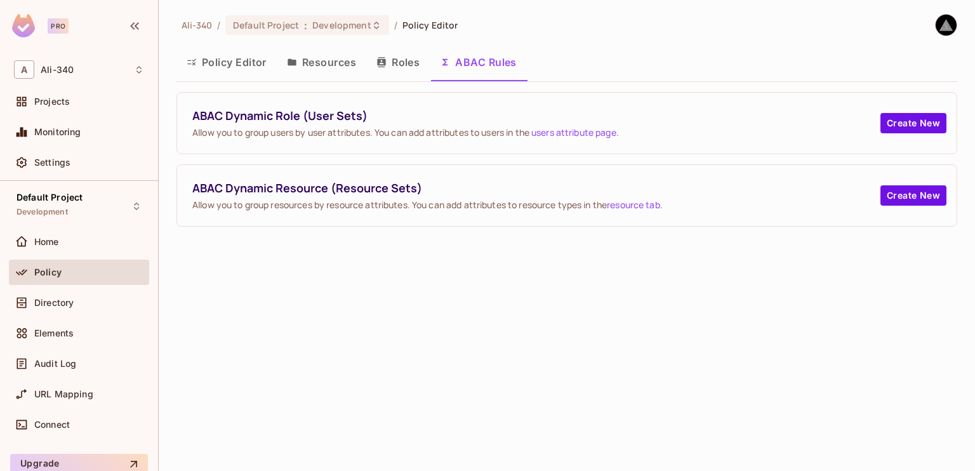
click at [410, 279] on div "[PERSON_NAME]-340 / Default Project : Development / Policy Editor Policy Editor…" at bounding box center [567, 235] width 817 height 471
drag, startPoint x: 376, startPoint y: 319, endPoint x: 307, endPoint y: 314, distance: 68.8
click at [307, 314] on div "[PERSON_NAME]-340 / Default Project : Development / Policy Editor Policy Editor…" at bounding box center [567, 235] width 817 height 471
click at [434, 286] on div "[PERSON_NAME]-340 / Default Project : Development / Policy Editor Policy Editor…" at bounding box center [567, 235] width 817 height 471
drag, startPoint x: 434, startPoint y: 286, endPoint x: 397, endPoint y: 284, distance: 37.5
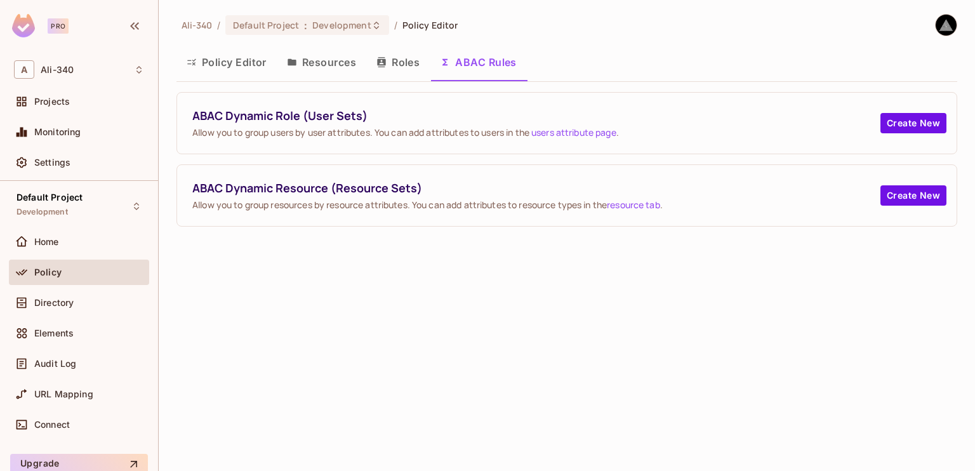
click at [397, 284] on div "[PERSON_NAME]-340 / Default Project : Development / Policy Editor Policy Editor…" at bounding box center [567, 235] width 817 height 471
drag, startPoint x: 450, startPoint y: 204, endPoint x: 561, endPoint y: 205, distance: 111.1
click at [561, 205] on span "Allow you to group resources by resource attributes. You can add attributes to …" at bounding box center [536, 205] width 688 height 12
copy span "add attributes to resource"
click at [455, 286] on div "[PERSON_NAME]-340 / Default Project : Development / Policy Editor Policy Editor…" at bounding box center [567, 235] width 817 height 471
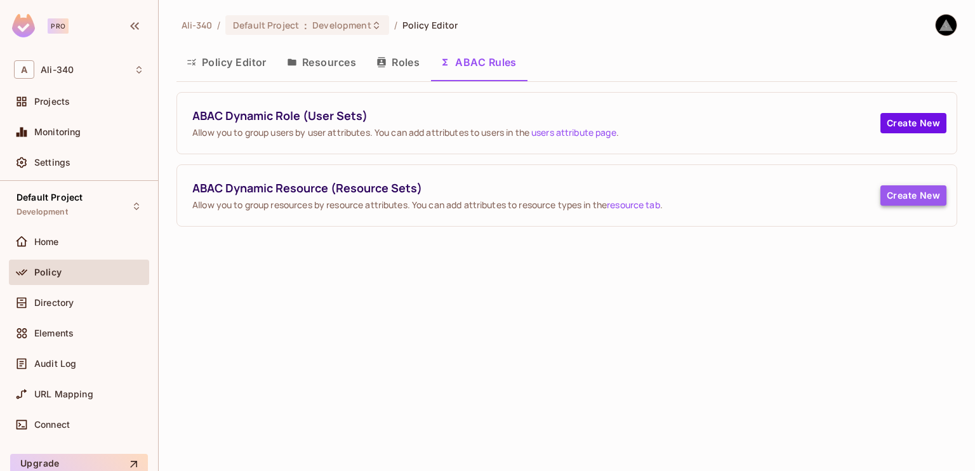
click at [906, 201] on button "Create New" at bounding box center [914, 195] width 66 height 20
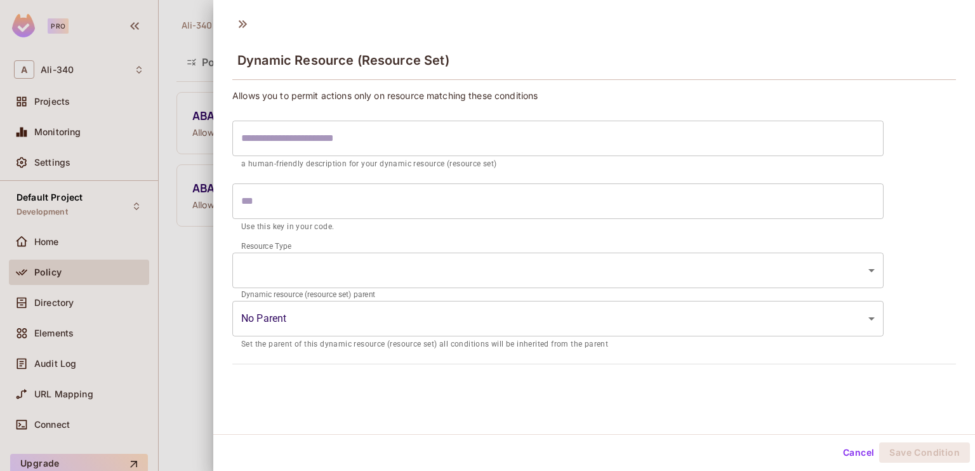
click at [208, 119] on div at bounding box center [487, 235] width 975 height 471
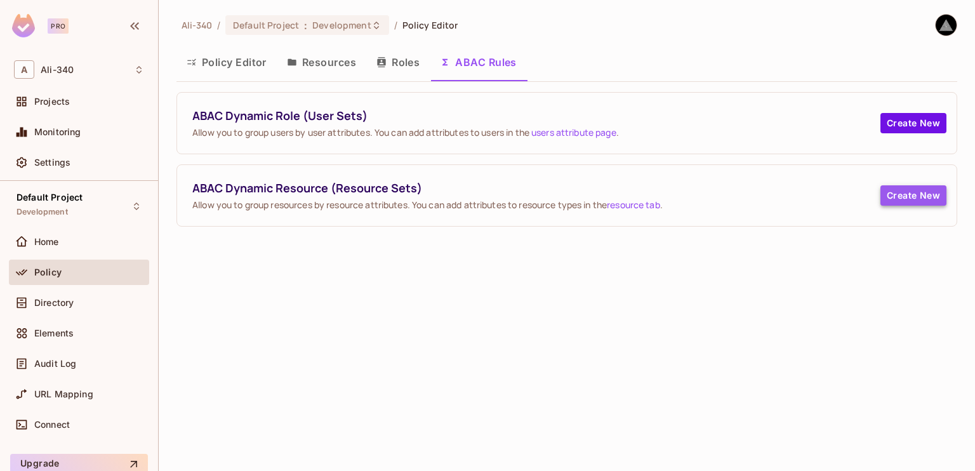
click at [896, 199] on button "Create New" at bounding box center [914, 195] width 66 height 20
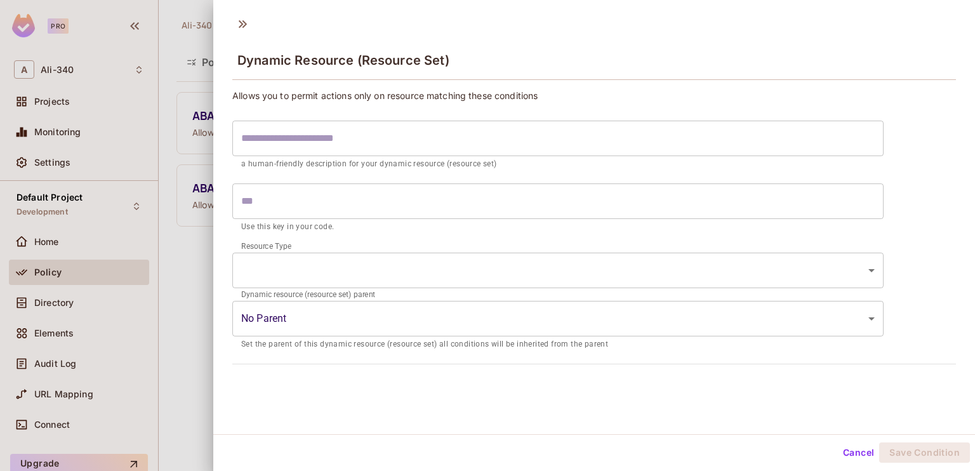
click at [347, 130] on input "text" at bounding box center [557, 139] width 651 height 36
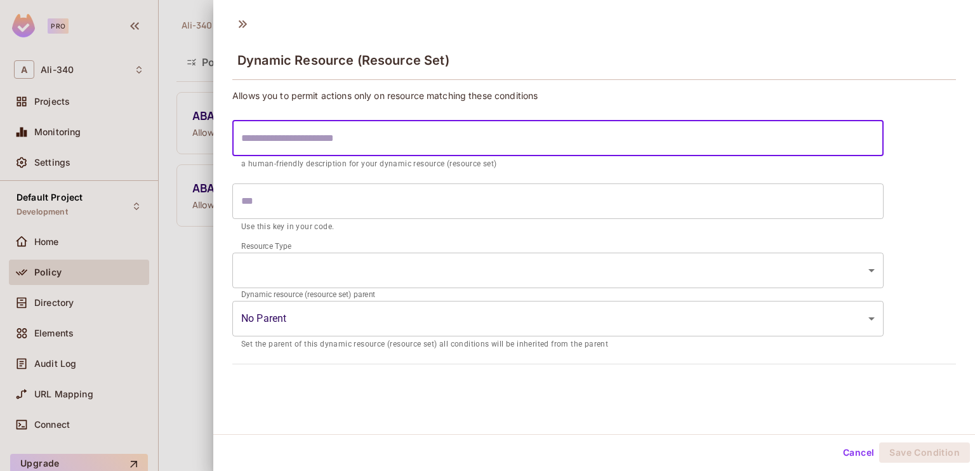
type input "*"
type input "**"
type input "***"
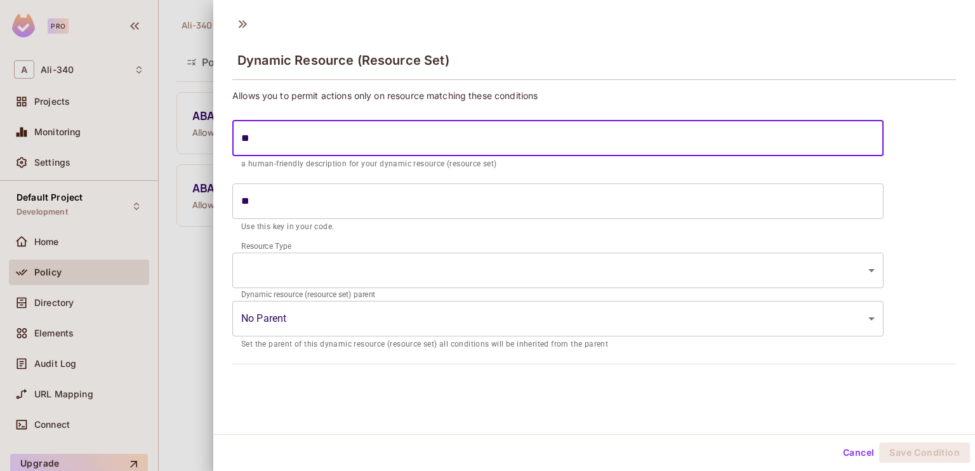
type input "***"
type input "****"
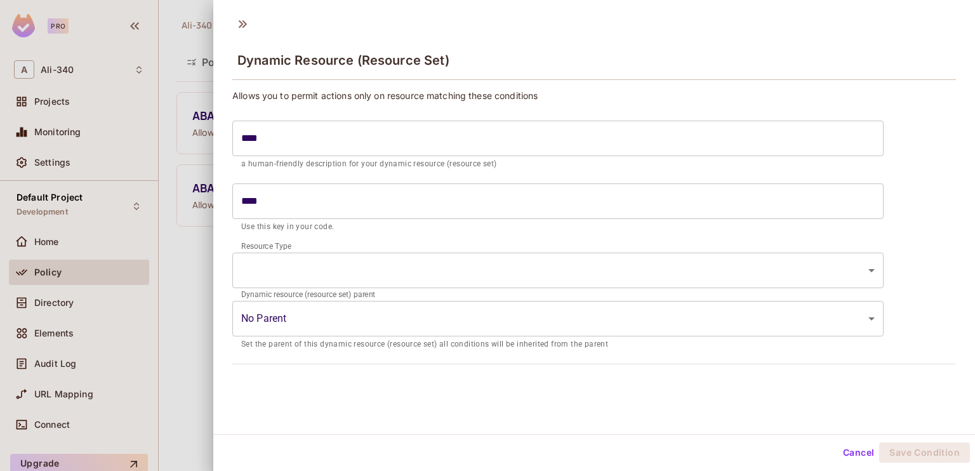
click at [154, 159] on div at bounding box center [487, 235] width 975 height 471
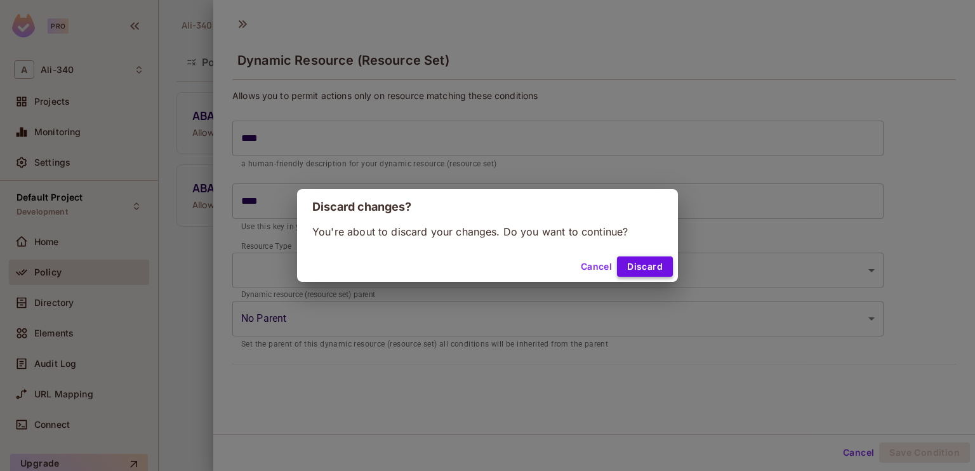
click at [637, 271] on button "Discard" at bounding box center [645, 267] width 56 height 20
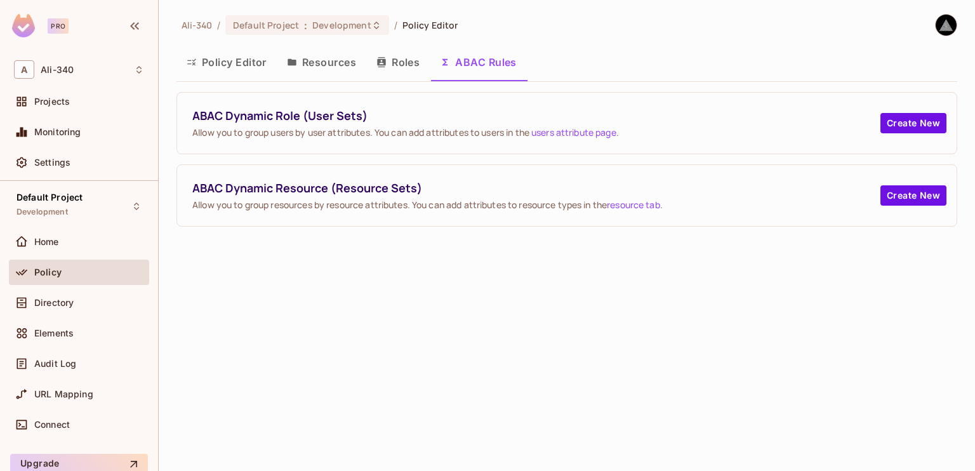
click at [354, 75] on button "Resources" at bounding box center [322, 62] width 90 height 32
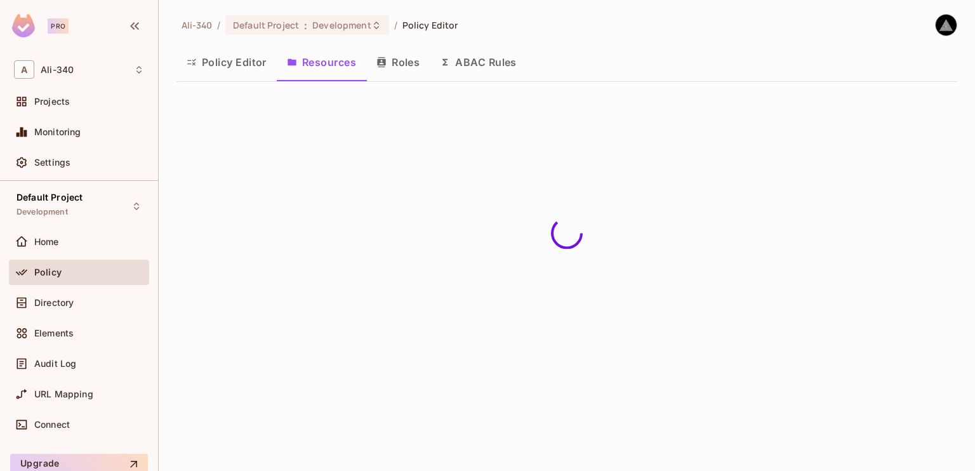
click at [232, 70] on button "Policy Editor" at bounding box center [227, 62] width 100 height 32
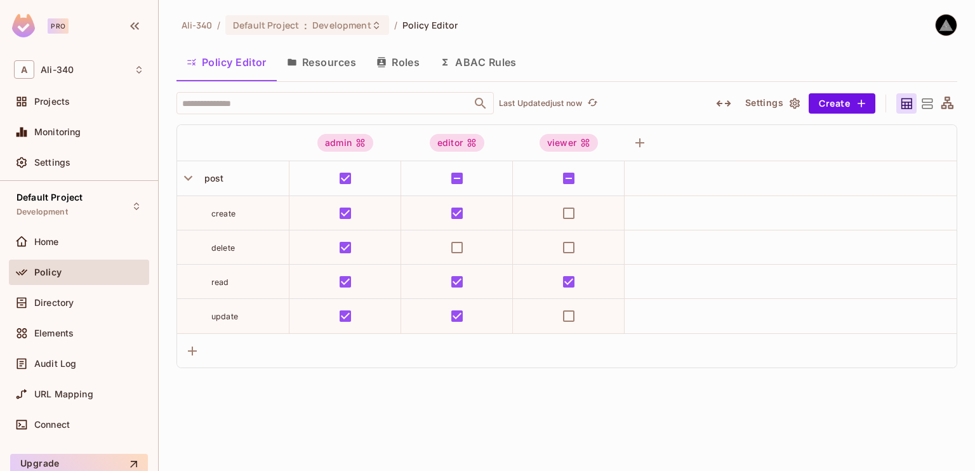
click at [924, 104] on icon at bounding box center [927, 103] width 11 height 10
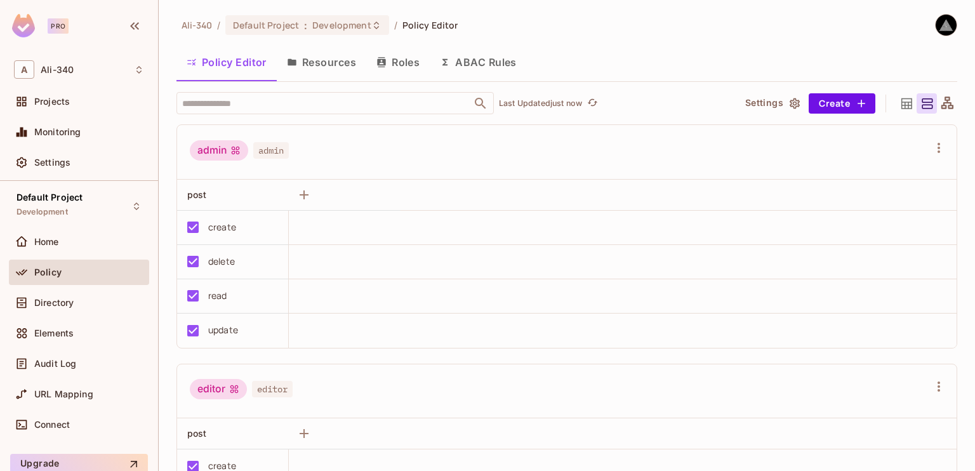
drag, startPoint x: 491, startPoint y: 57, endPoint x: 512, endPoint y: 63, distance: 22.1
click at [491, 57] on button "ABAC Rules" at bounding box center [478, 62] width 97 height 32
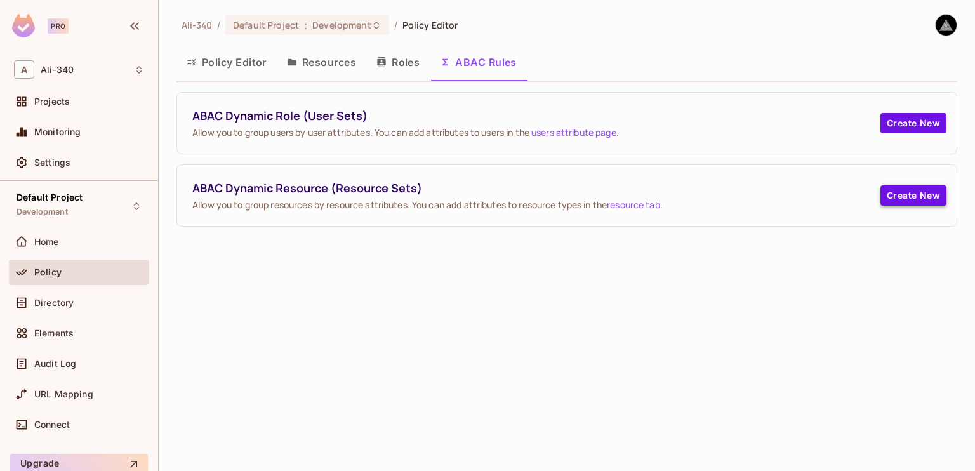
click at [897, 199] on button "Create New" at bounding box center [914, 195] width 66 height 20
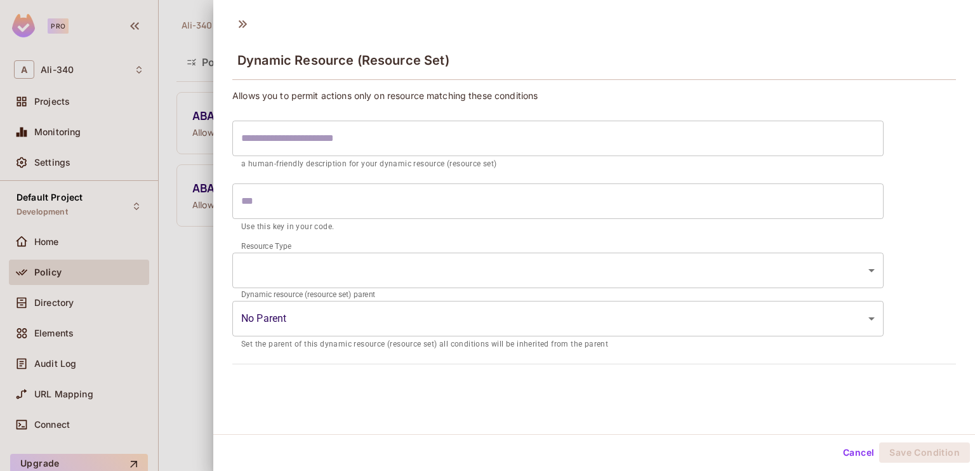
click at [572, 131] on input "text" at bounding box center [557, 139] width 651 height 36
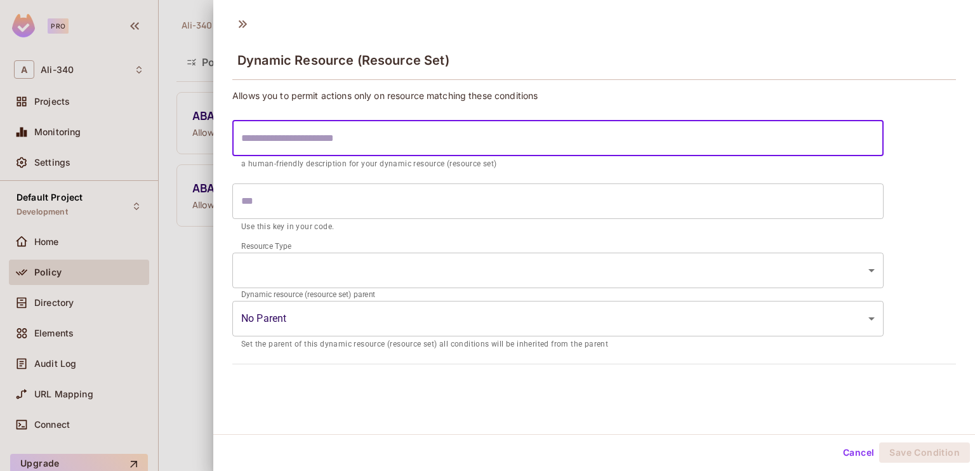
type input "*"
type input "**"
type input "***"
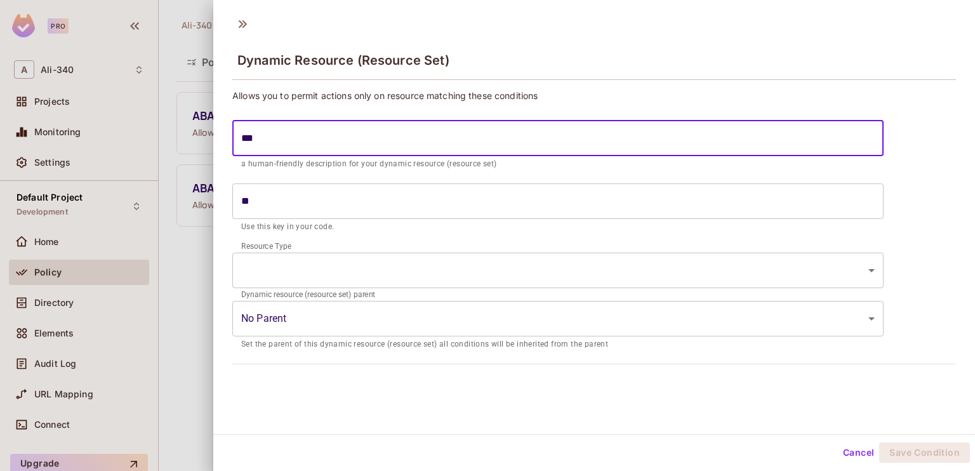
type input "***"
type input "****"
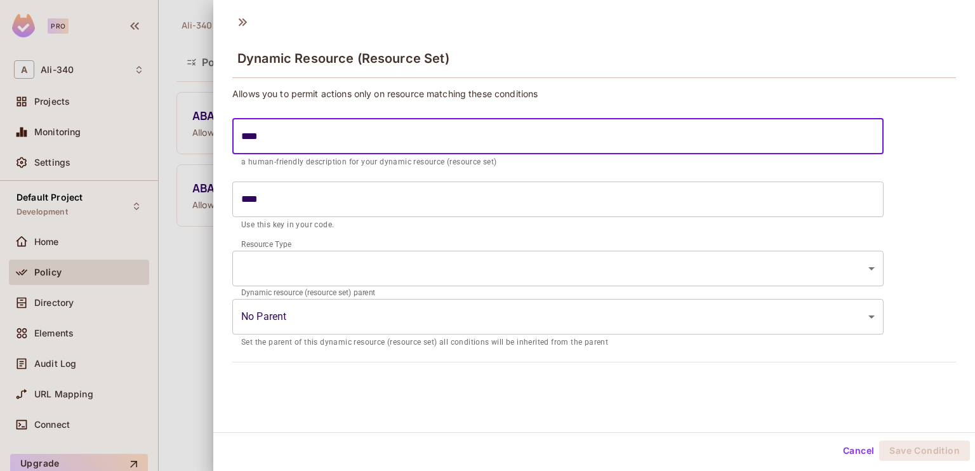
click at [372, 373] on div "Allows you to permit actions only on resource matching these conditions **** ​ …" at bounding box center [594, 229] width 762 height 293
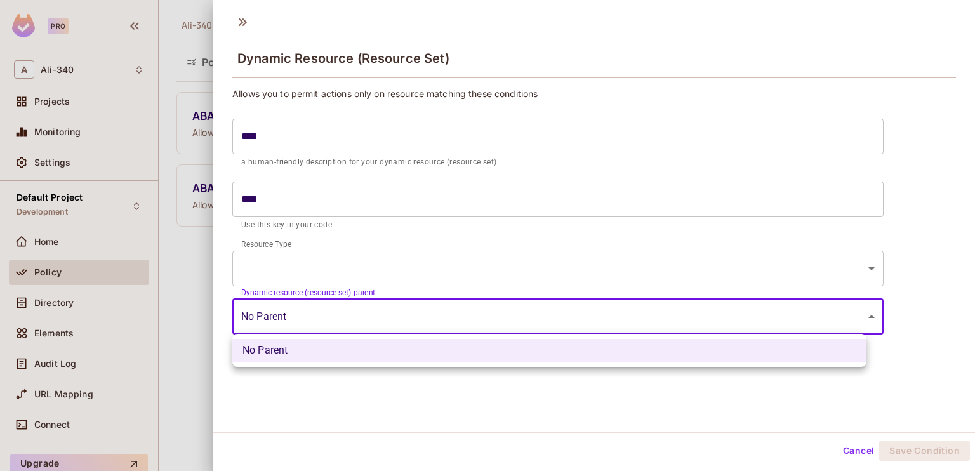
click at [384, 302] on body "Pro A Ali-340 Projects Monitoring Settings Default Project Development Home Pol…" at bounding box center [487, 235] width 975 height 471
click at [384, 302] on div at bounding box center [487, 235] width 975 height 471
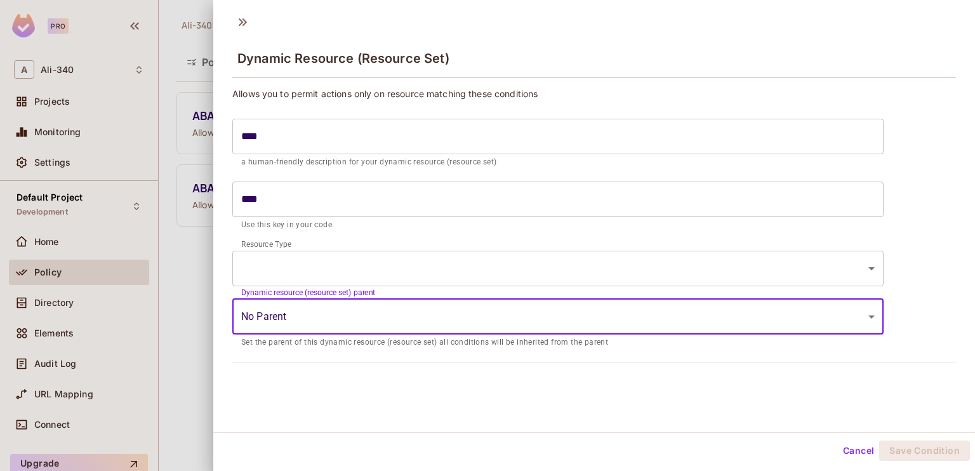
click at [354, 399] on div "Dynamic Resource (Resource Set) Allows you to permit actions only on resource m…" at bounding box center [594, 219] width 762 height 425
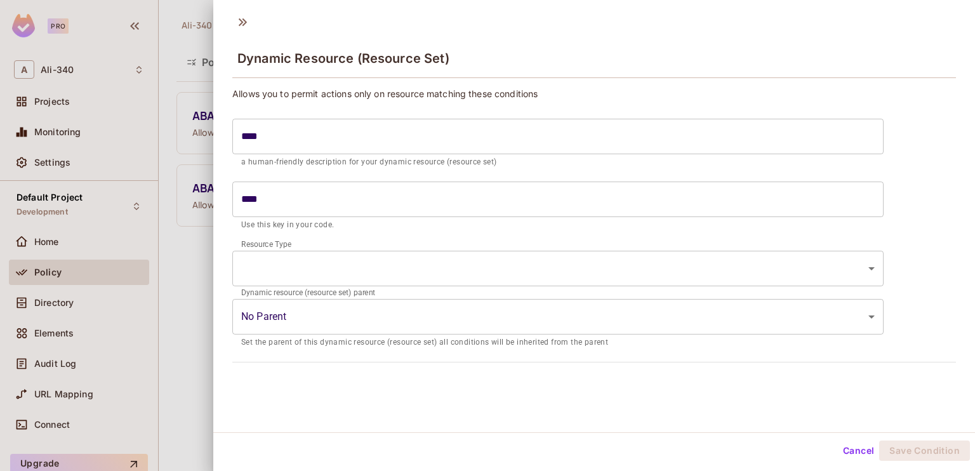
click at [319, 271] on body "Pro A Ali-340 Projects Monitoring Settings Default Project Development Home Pol…" at bounding box center [487, 235] width 975 height 471
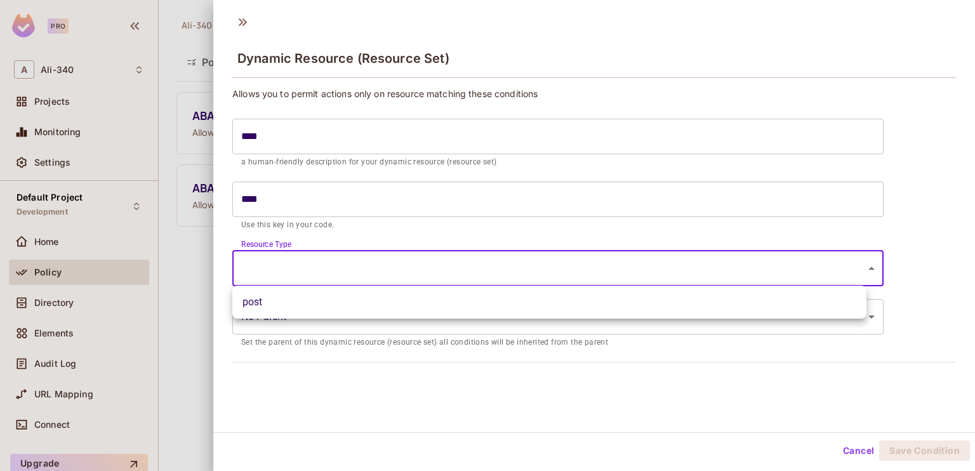
click at [319, 271] on div at bounding box center [487, 235] width 975 height 471
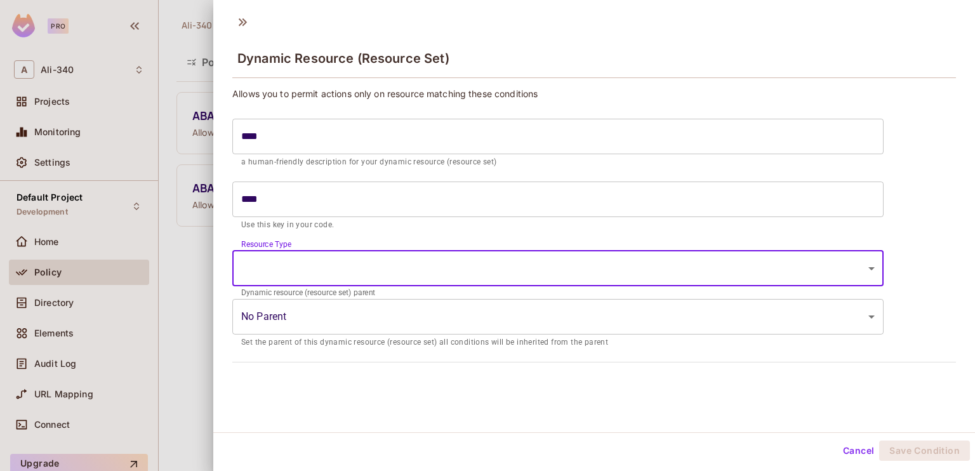
click at [319, 271] on body "Pro A Ali-340 Projects Monitoring Settings Default Project Development Home Pol…" at bounding box center [487, 235] width 975 height 471
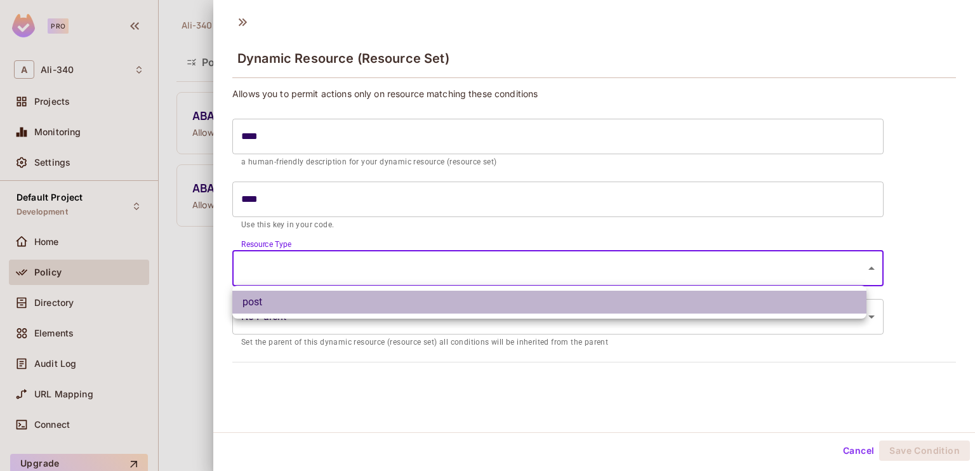
click at [311, 304] on li "post" at bounding box center [549, 302] width 634 height 23
type input "****"
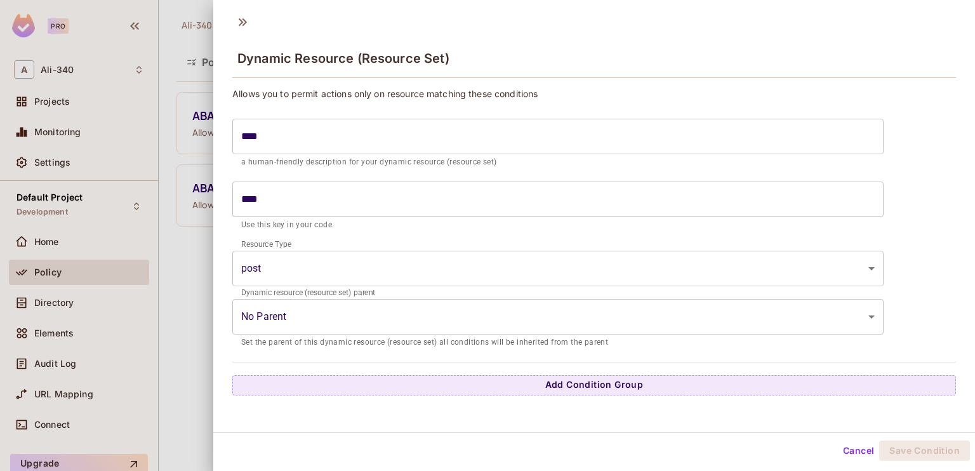
drag, startPoint x: 244, startPoint y: 245, endPoint x: 282, endPoint y: 243, distance: 38.1
click at [282, 243] on label "Resource Type" at bounding box center [266, 244] width 50 height 11
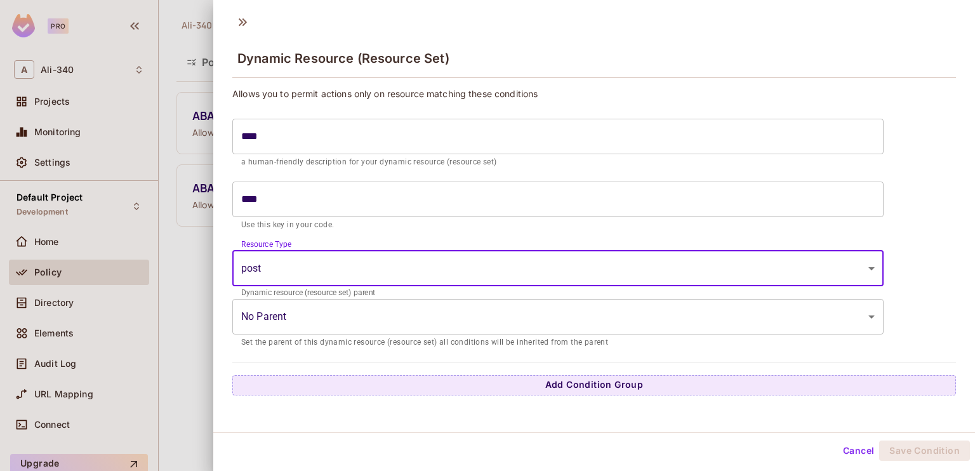
click at [300, 269] on body "Pro A Ali-340 Projects Monitoring Settings Default Project Development Home Pol…" at bounding box center [487, 235] width 975 height 471
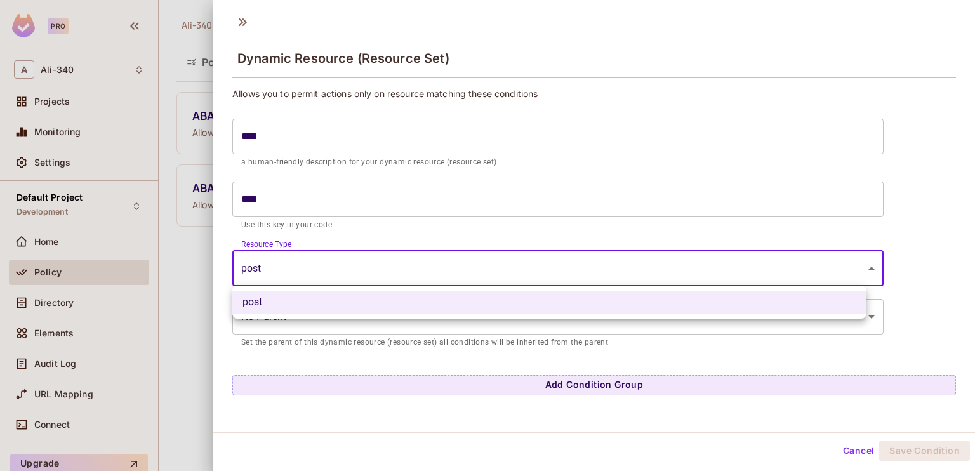
click at [300, 269] on div at bounding box center [487, 235] width 975 height 471
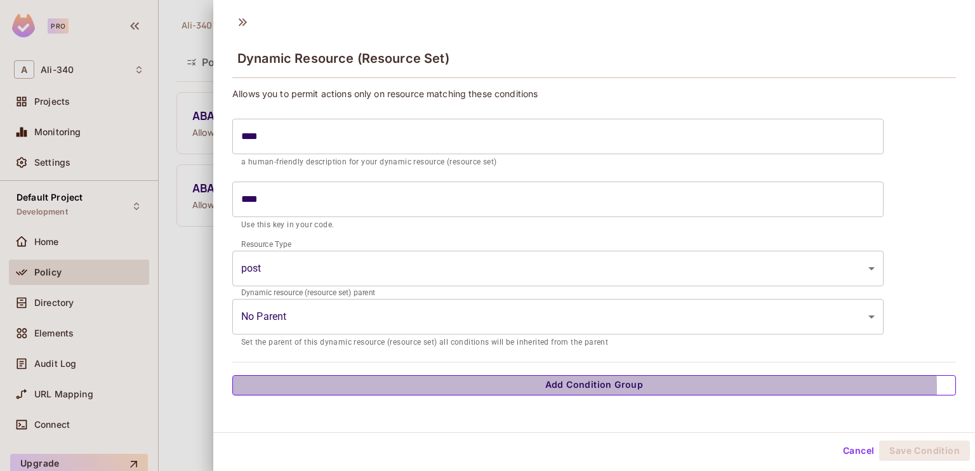
click at [485, 389] on button "Add Condition Group" at bounding box center [594, 385] width 724 height 20
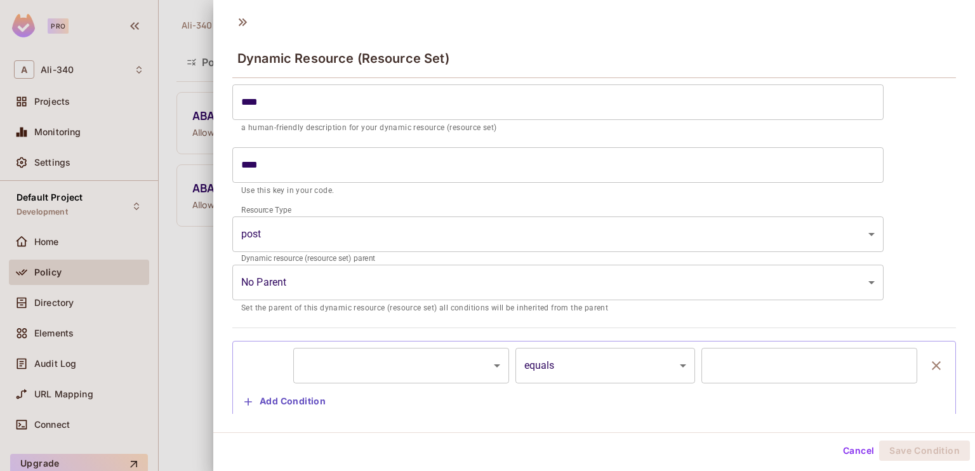
scroll to position [65, 0]
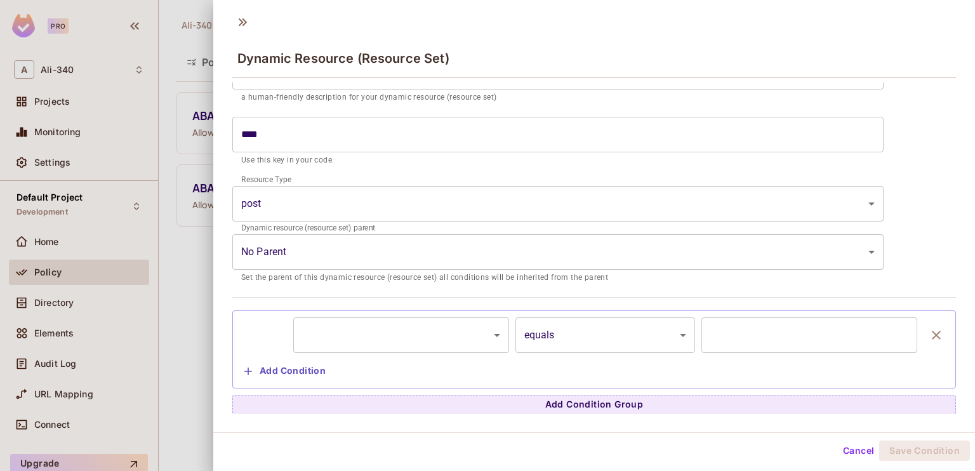
click at [411, 332] on body "Pro A Ali-340 Projects Monitoring Settings Default Project Development Home Pol…" at bounding box center [487, 235] width 975 height 471
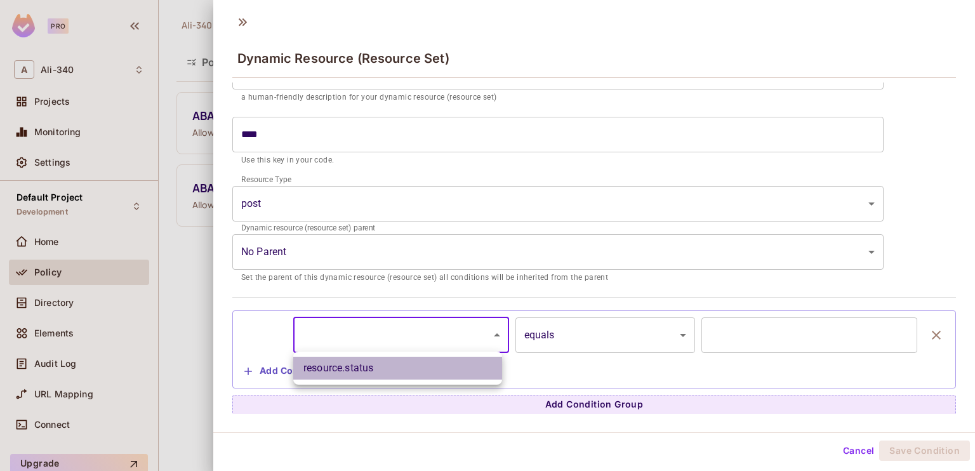
click at [375, 373] on li "resource.status" at bounding box center [397, 368] width 209 height 23
type input "**********"
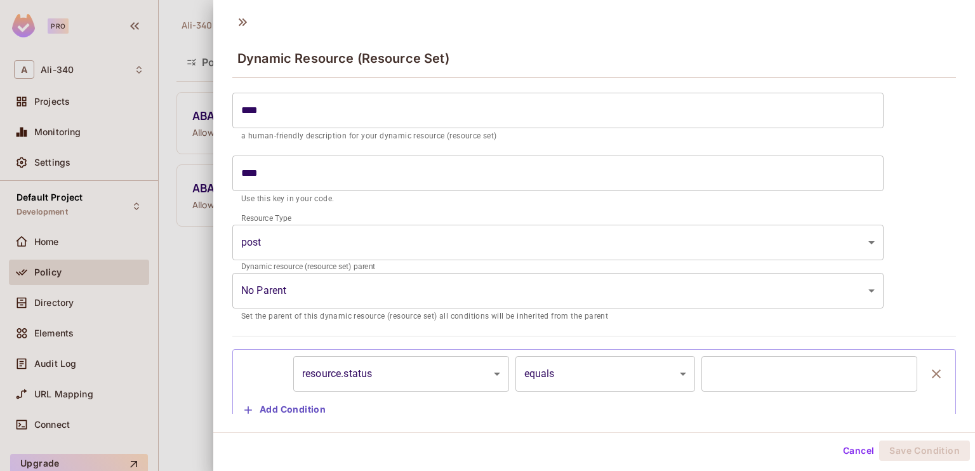
scroll to position [30, 0]
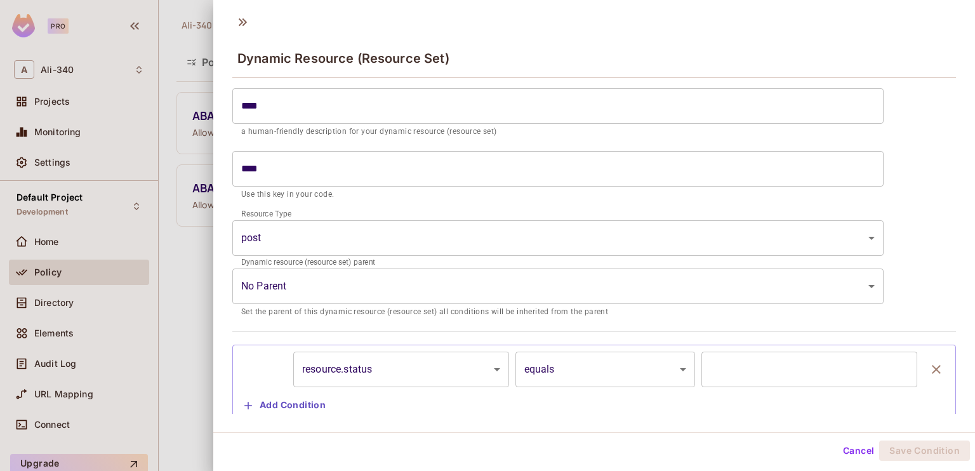
click at [765, 364] on input "text" at bounding box center [810, 370] width 216 height 36
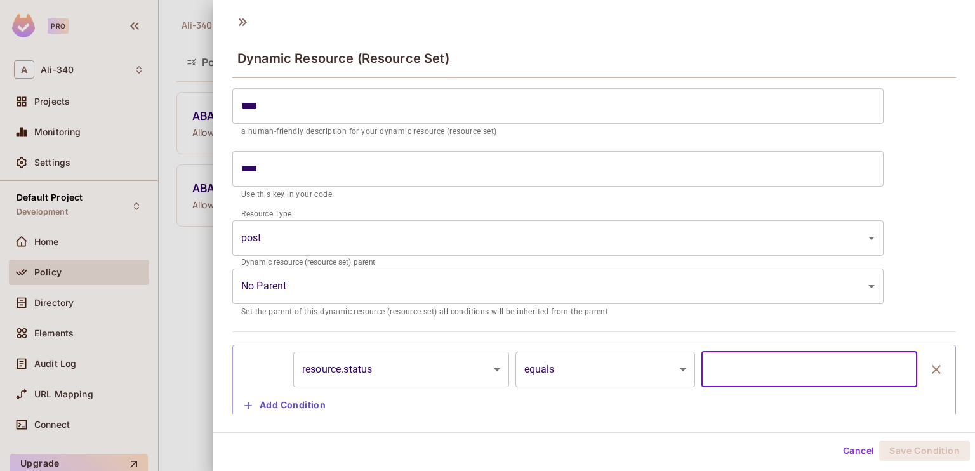
paste input "********"
type input "********"
click at [923, 290] on div "**********" at bounding box center [594, 253] width 724 height 392
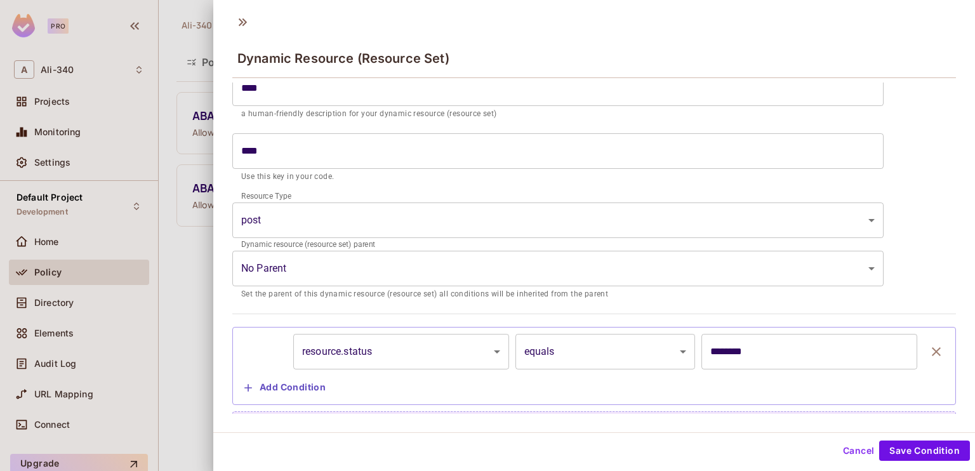
scroll to position [65, 0]
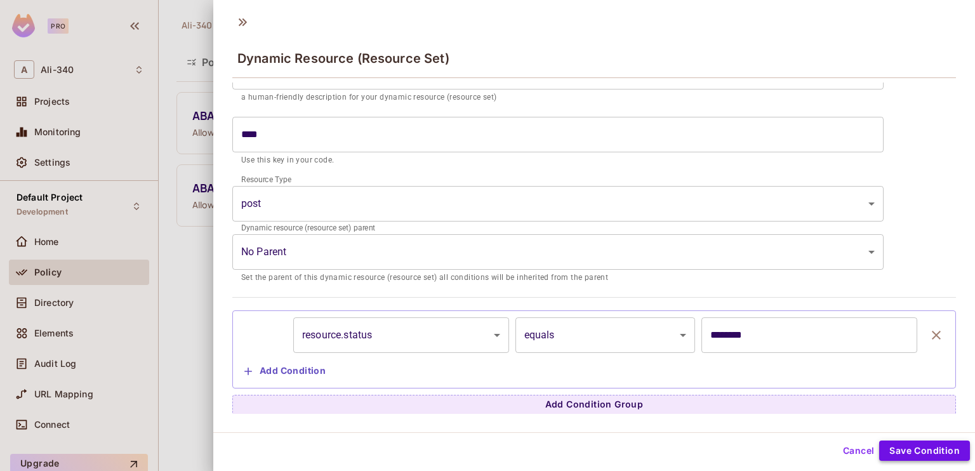
click at [893, 443] on button "Save Condition" at bounding box center [924, 451] width 91 height 20
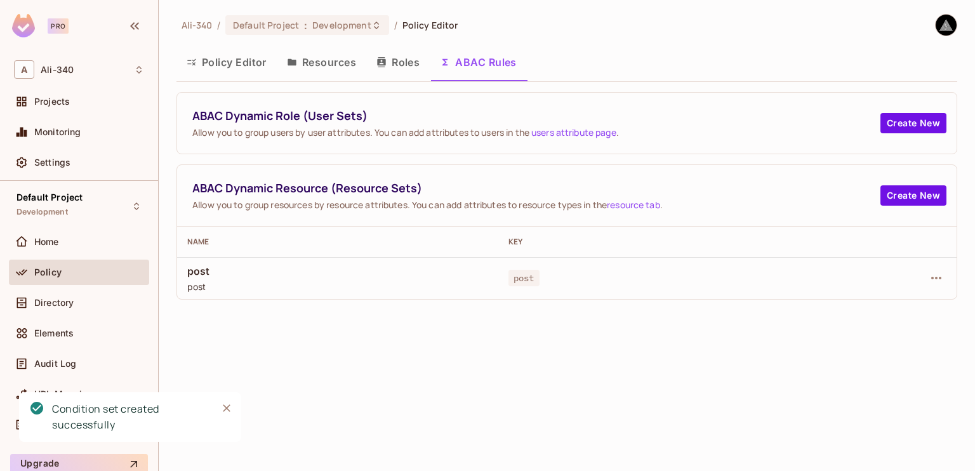
click at [254, 53] on button "Policy Editor" at bounding box center [227, 62] width 100 height 32
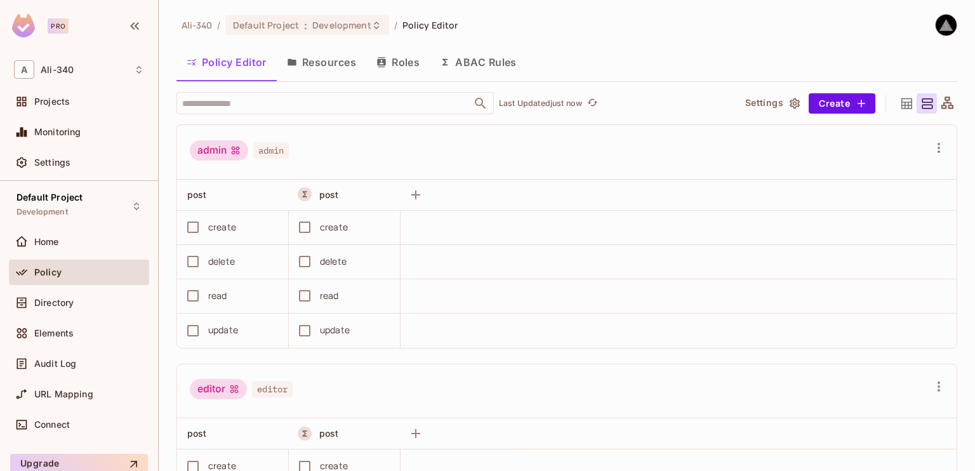
click at [381, 54] on button "Roles" at bounding box center [397, 62] width 63 height 32
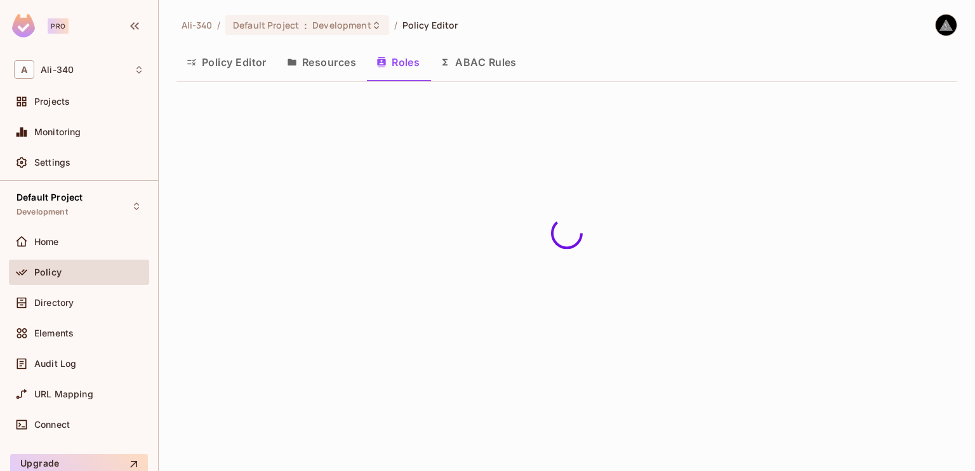
click at [464, 62] on button "ABAC Rules" at bounding box center [478, 62] width 97 height 32
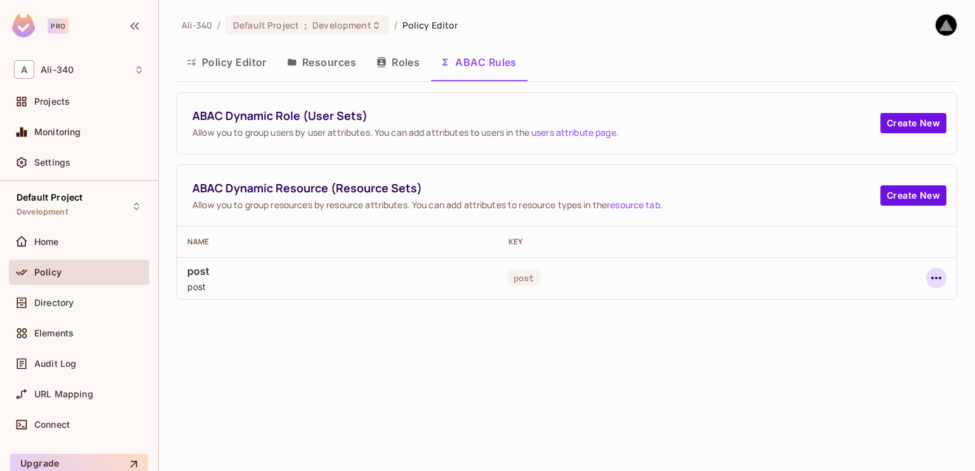
click at [937, 275] on icon "button" at bounding box center [936, 278] width 15 height 15
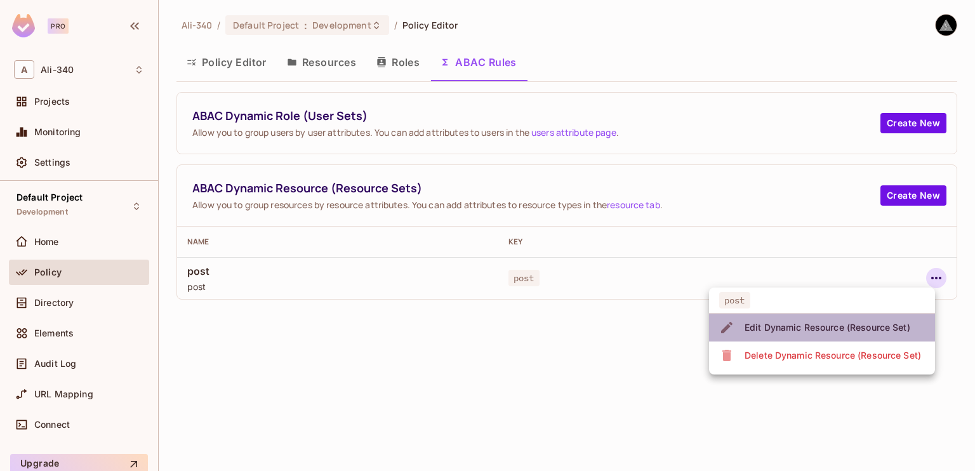
click at [803, 329] on div "Edit Dynamic Resource (Resource Set)" at bounding box center [828, 327] width 166 height 13
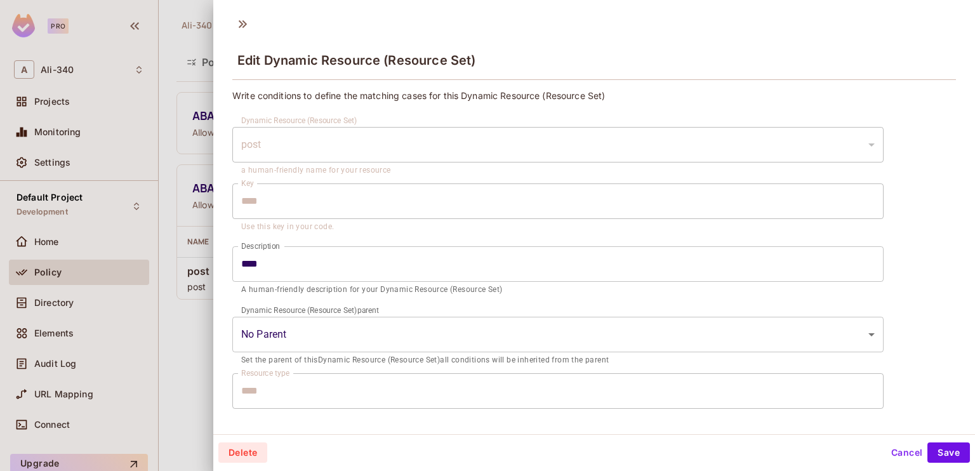
click at [274, 138] on div "post" at bounding box center [557, 145] width 651 height 36
click at [296, 265] on input "****" at bounding box center [557, 264] width 651 height 36
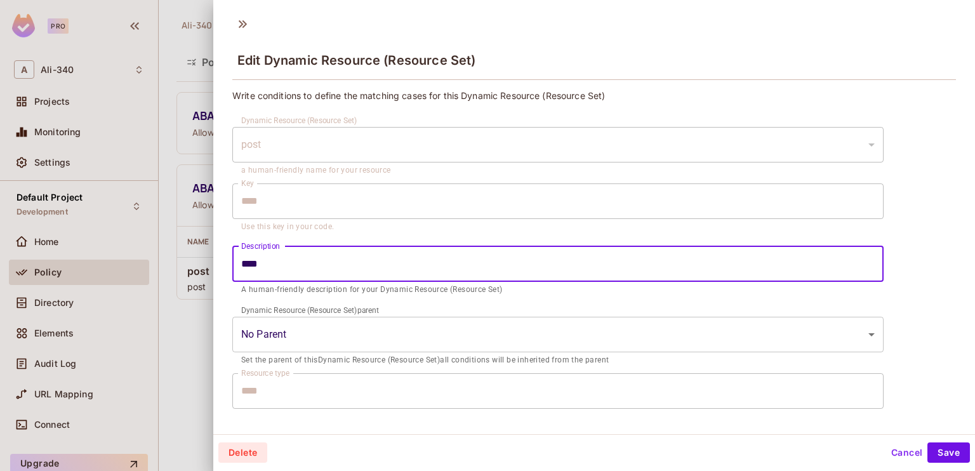
click at [897, 454] on button "Cancel" at bounding box center [906, 453] width 41 height 20
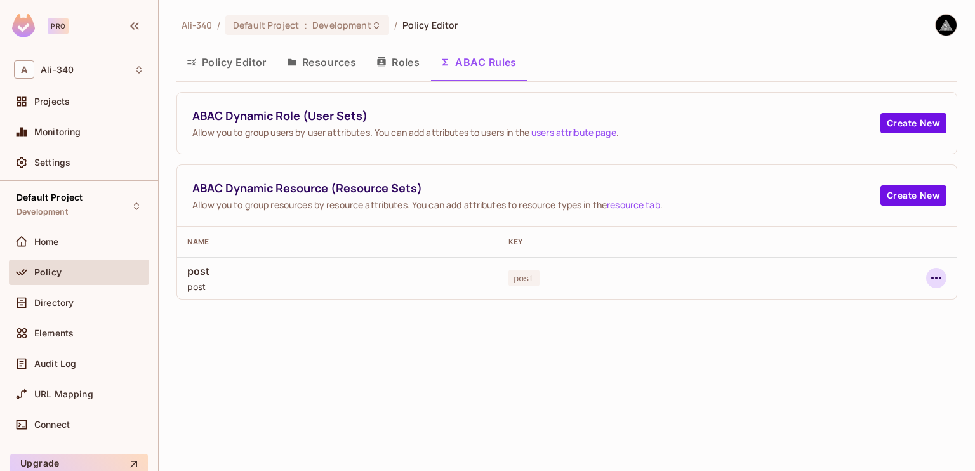
click at [932, 279] on icon "button" at bounding box center [936, 278] width 15 height 15
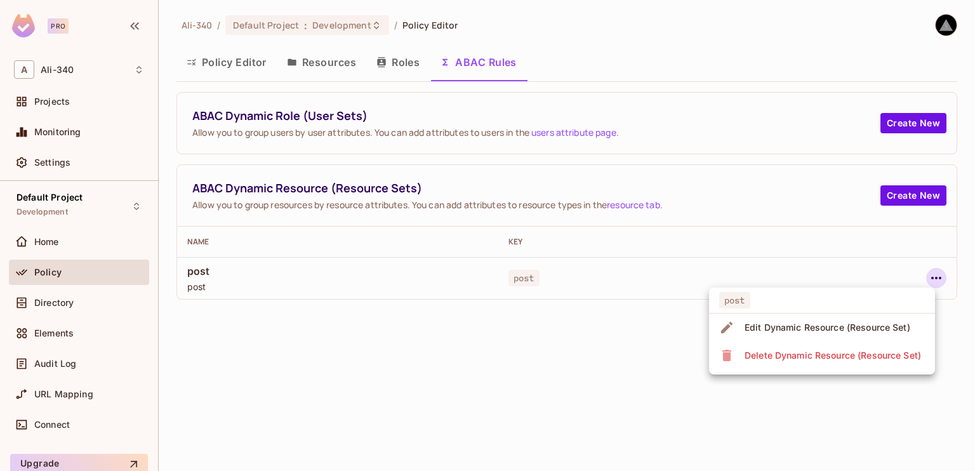
click at [879, 347] on span "Delete Dynamic Resource (Resource Set)" at bounding box center [833, 355] width 184 height 20
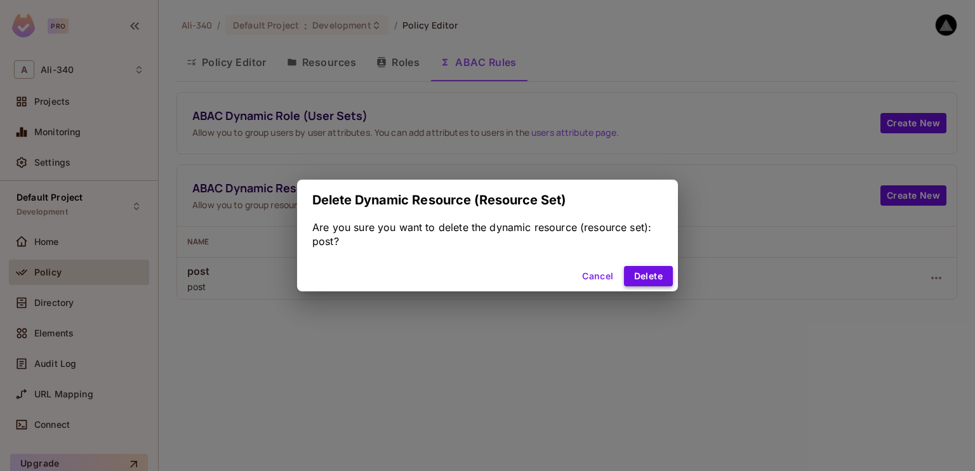
click at [631, 276] on button "Delete" at bounding box center [648, 276] width 49 height 20
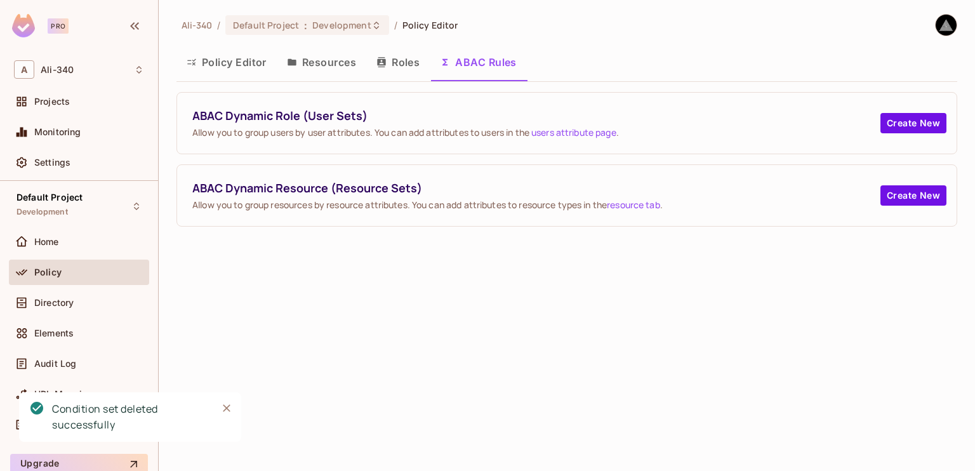
click at [893, 206] on div "ABAC Dynamic Resource (Resource Sets) Allow you to group resources by resource …" at bounding box center [567, 195] width 780 height 61
click at [902, 194] on button "Create New" at bounding box center [914, 195] width 66 height 20
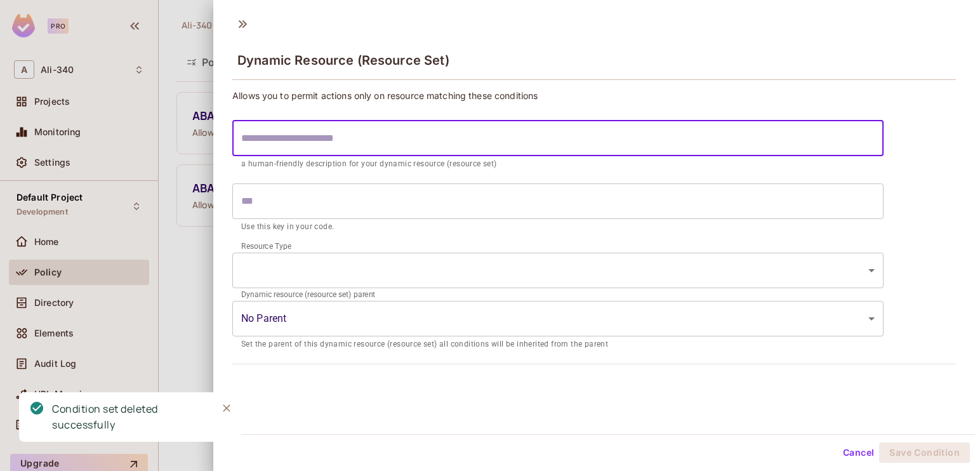
click at [473, 129] on input "text" at bounding box center [557, 139] width 651 height 36
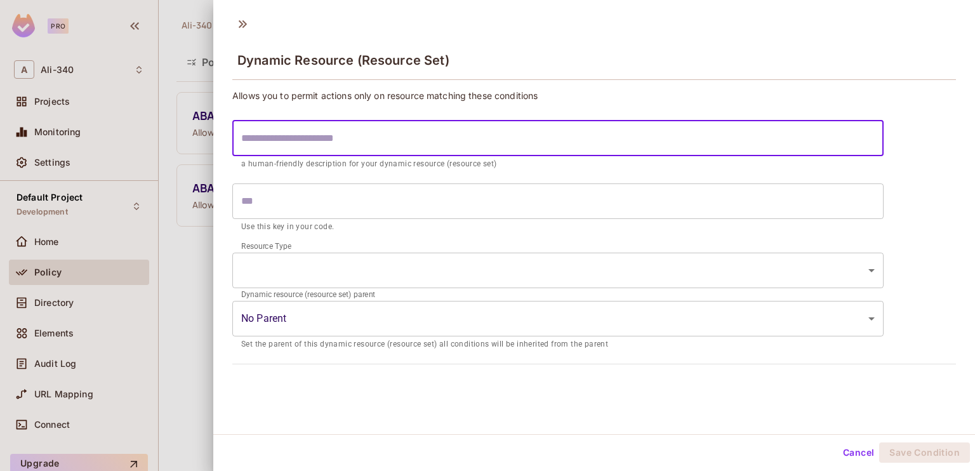
type input "*"
type input "**"
type input "***"
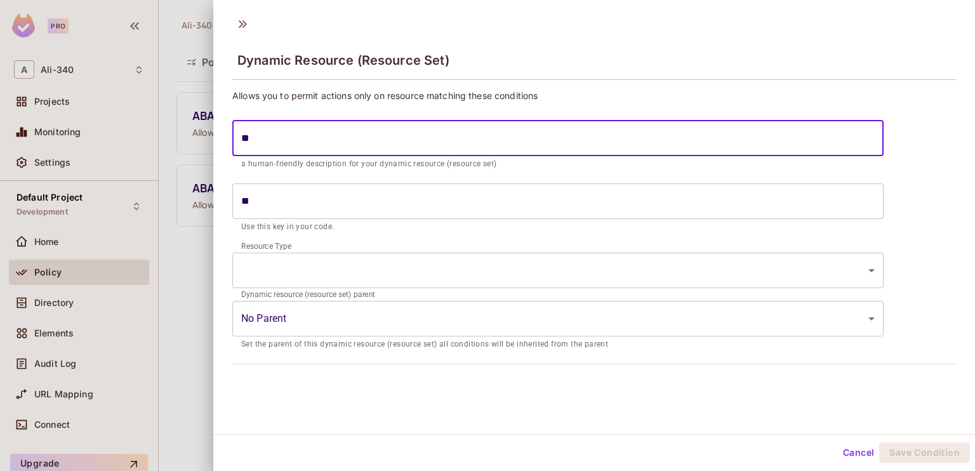
type input "***"
type input "****"
type input "*****"
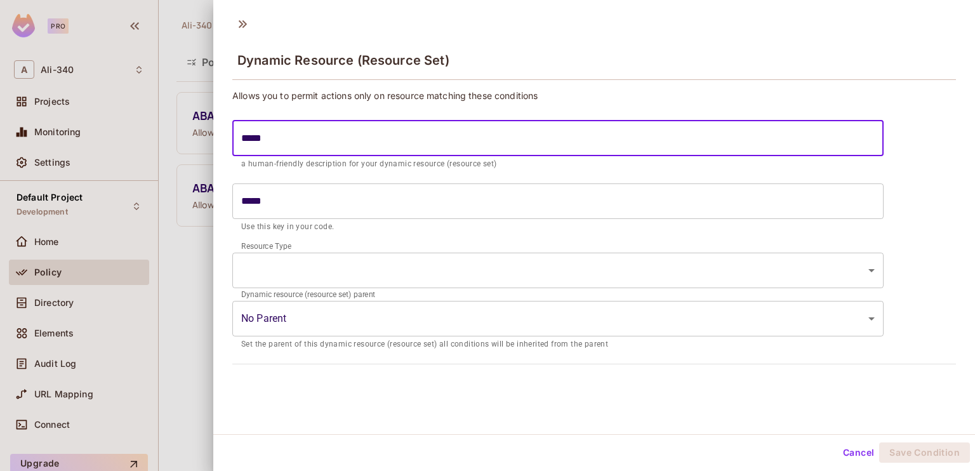
type input "******"
type input "*******"
type input "********"
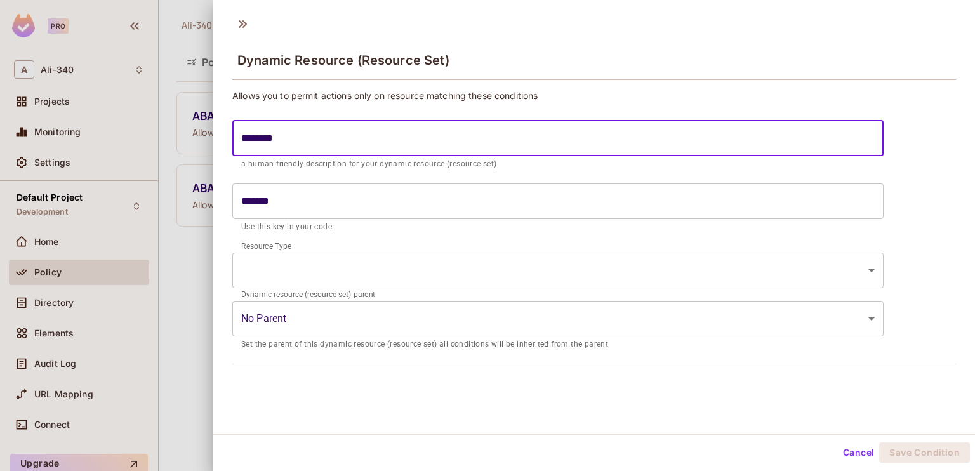
type input "********"
type input "**********"
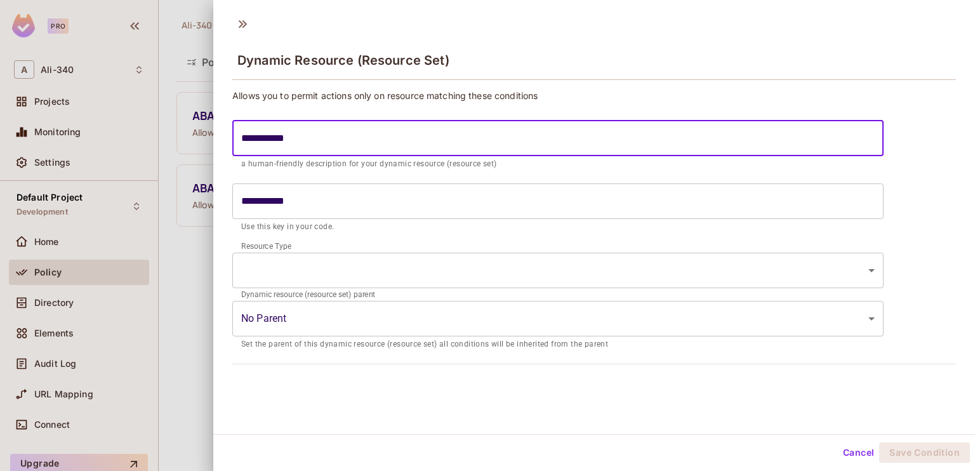
type input "**********"
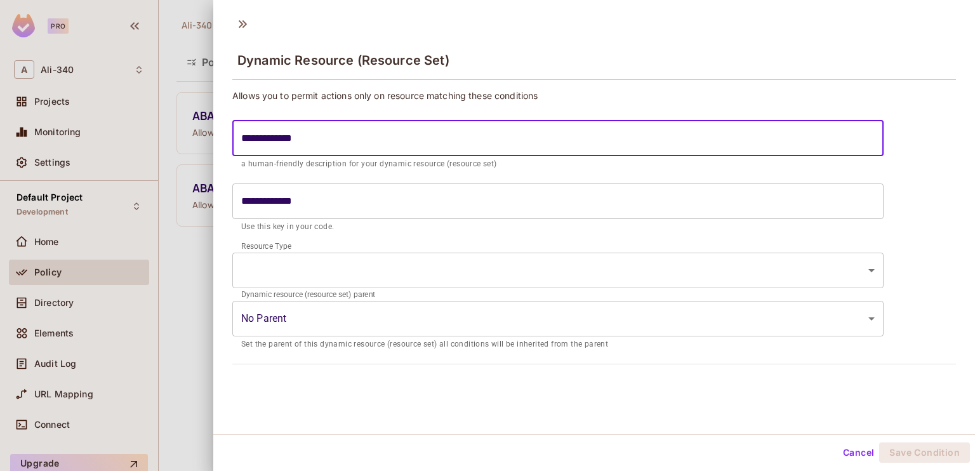
click at [314, 251] on body "**********" at bounding box center [487, 235] width 975 height 471
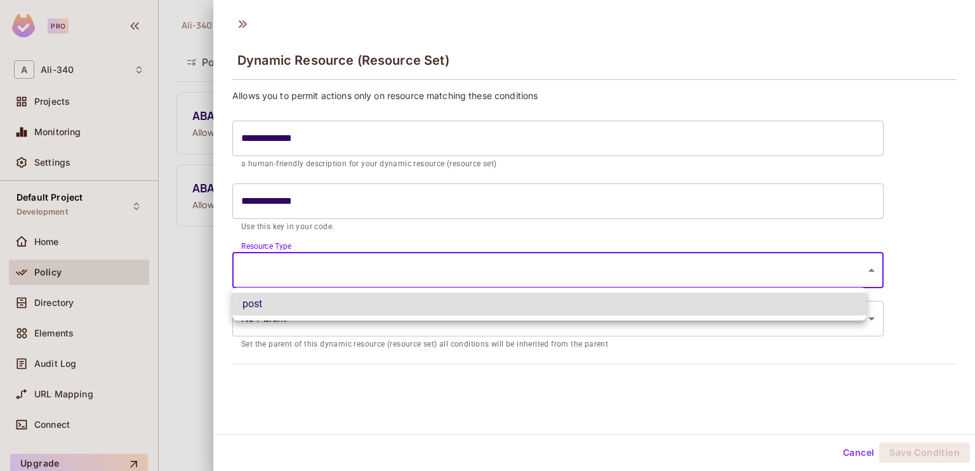
click at [292, 300] on li "post" at bounding box center [549, 304] width 634 height 23
type input "****"
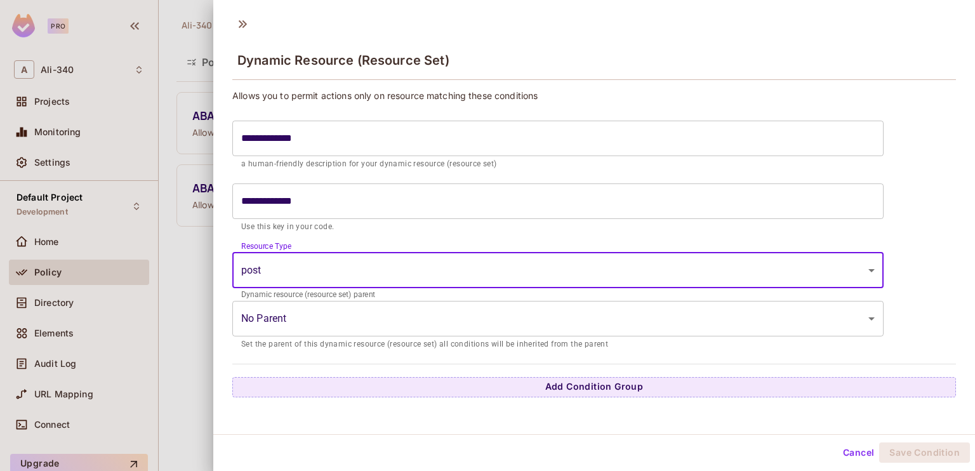
scroll to position [2, 0]
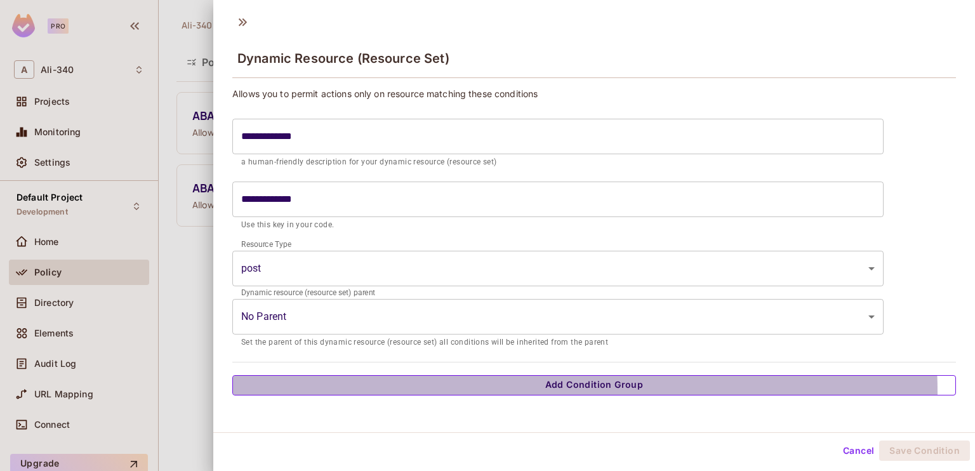
click at [542, 391] on button "Add Condition Group" at bounding box center [594, 385] width 724 height 20
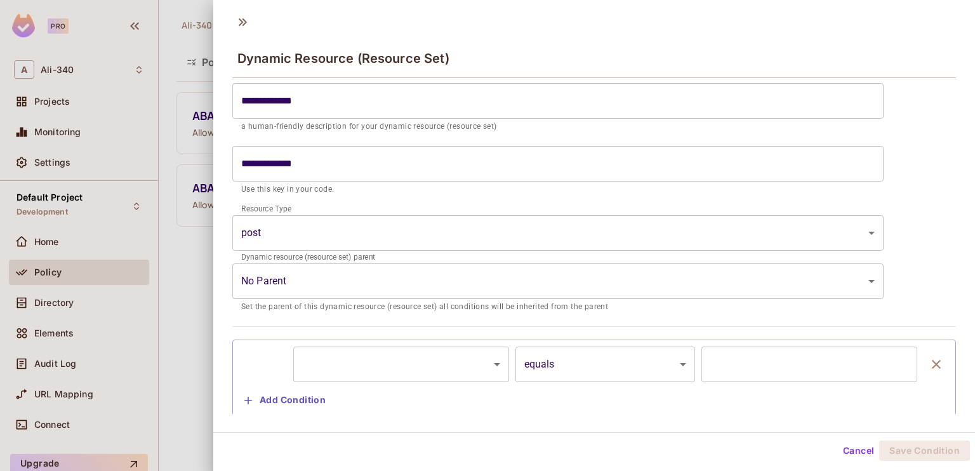
scroll to position [65, 0]
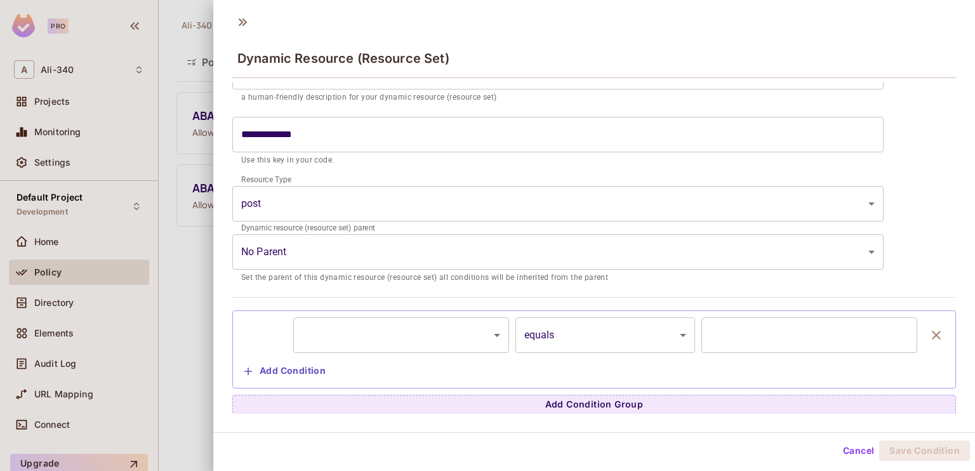
click at [404, 327] on body "**********" at bounding box center [487, 235] width 975 height 471
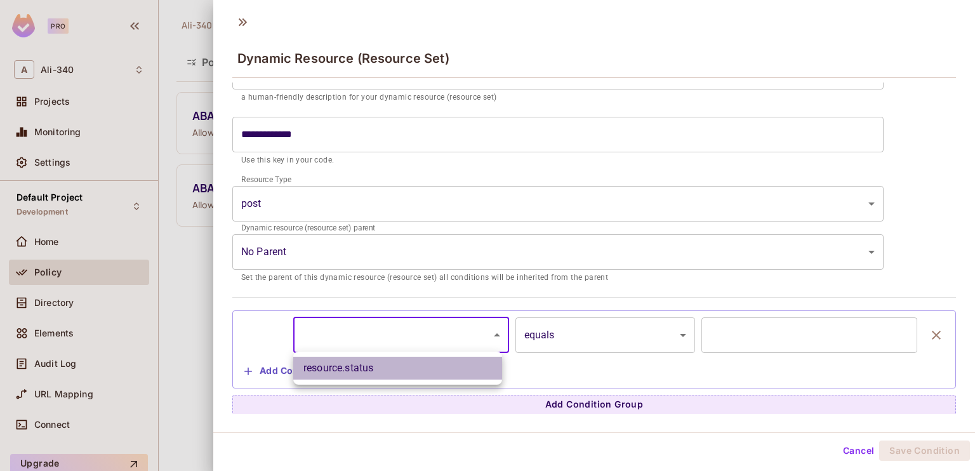
click at [381, 370] on li "resource.status" at bounding box center [397, 368] width 209 height 23
type input "**********"
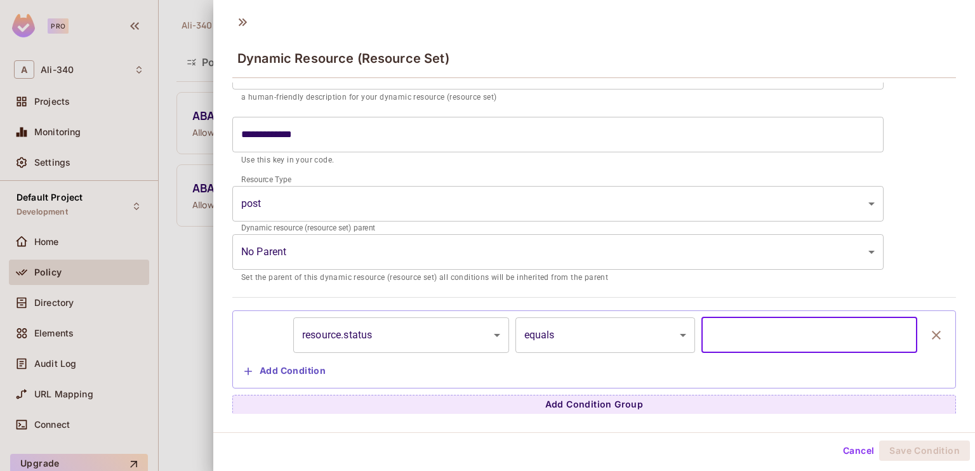
click at [813, 338] on input "text" at bounding box center [810, 335] width 216 height 36
click at [773, 334] on input "text" at bounding box center [810, 335] width 216 height 36
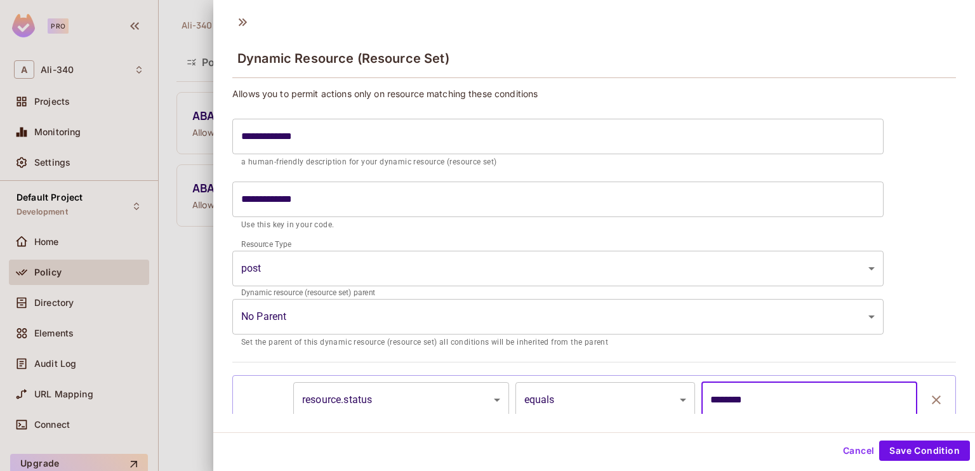
type input "********"
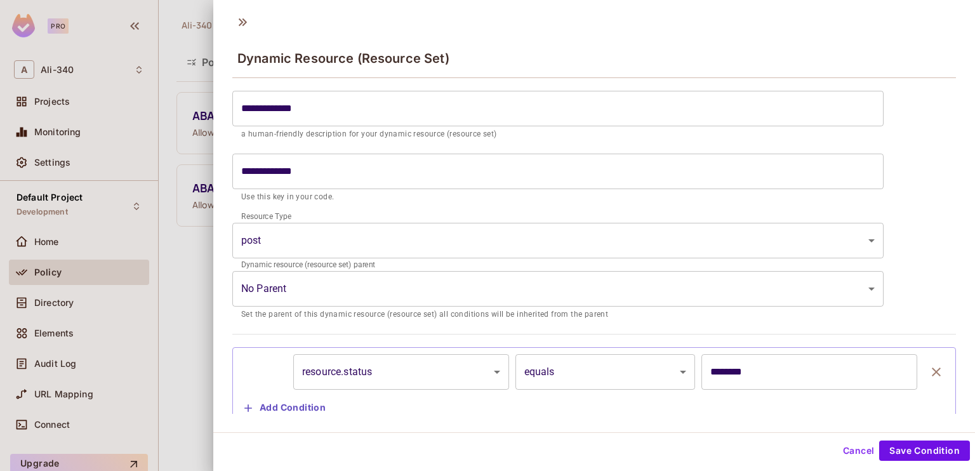
scroll to position [33, 0]
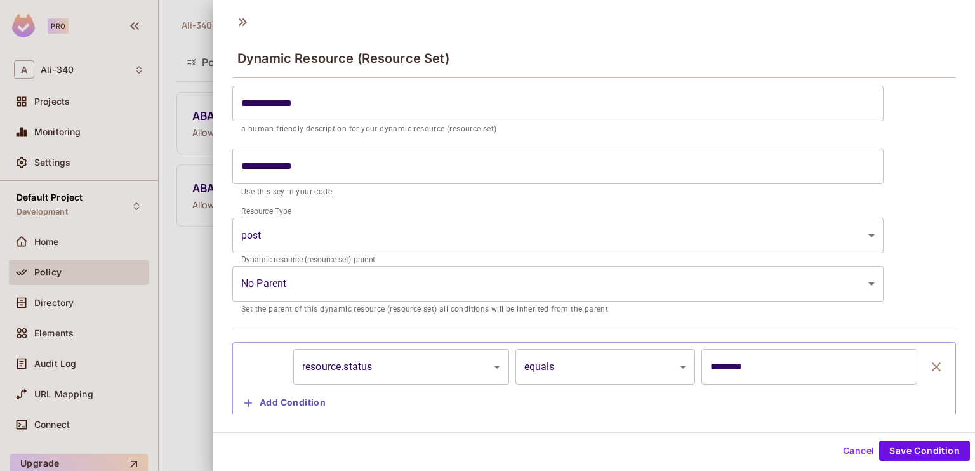
click at [938, 418] on div "**********" at bounding box center [594, 219] width 762 height 425
click at [914, 455] on button "Save Condition" at bounding box center [924, 451] width 91 height 20
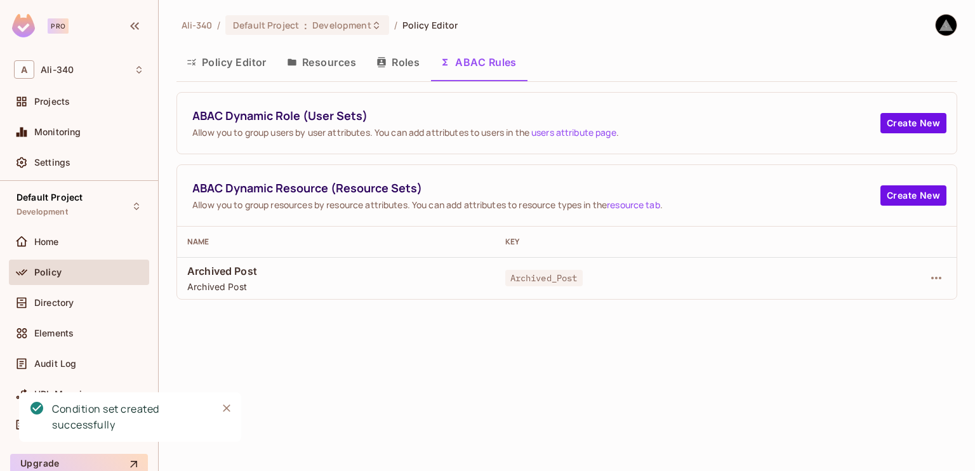
click at [196, 63] on icon "button" at bounding box center [192, 62] width 10 height 10
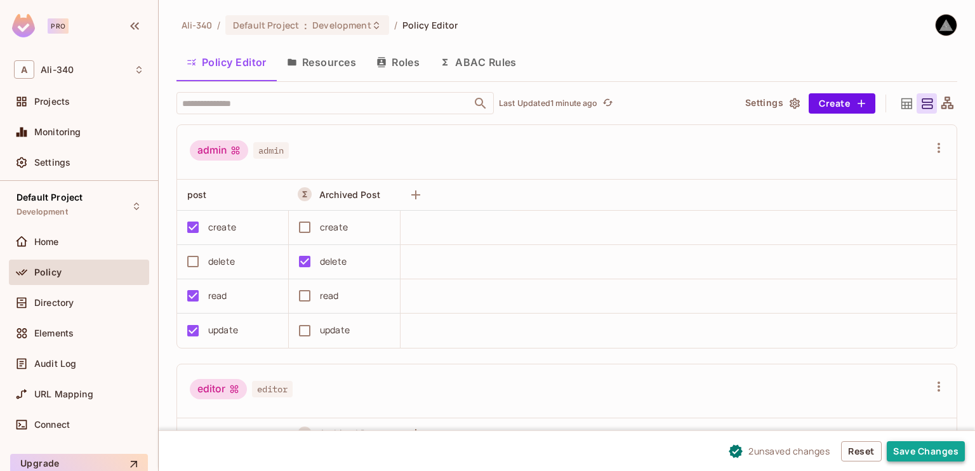
click at [909, 448] on button "Save Changes" at bounding box center [926, 451] width 78 height 20
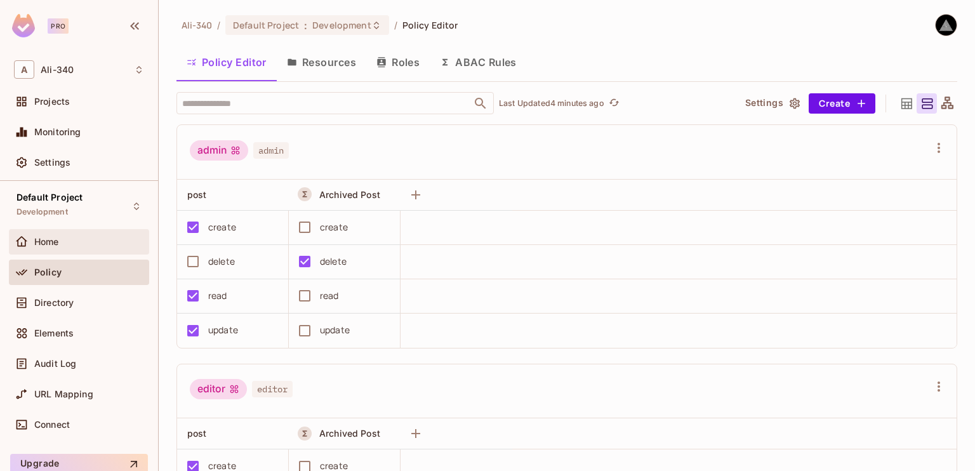
click at [65, 231] on div "Home" at bounding box center [79, 241] width 140 height 25
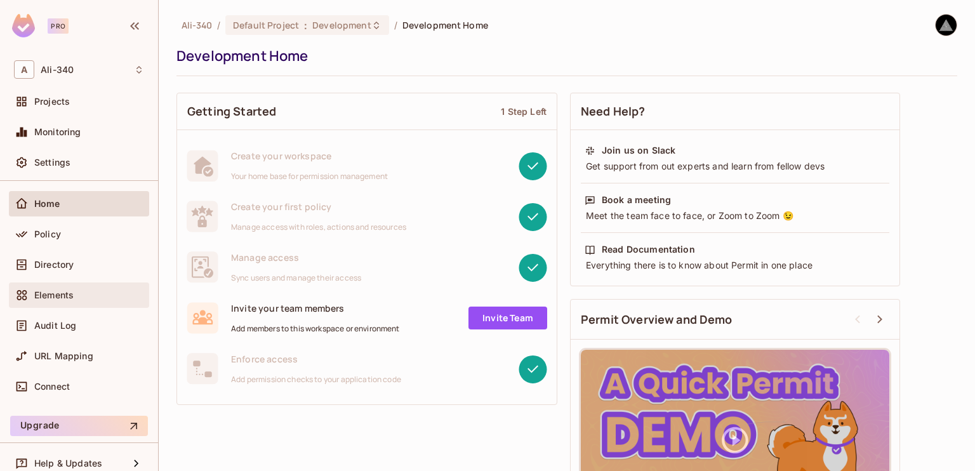
scroll to position [50, 0]
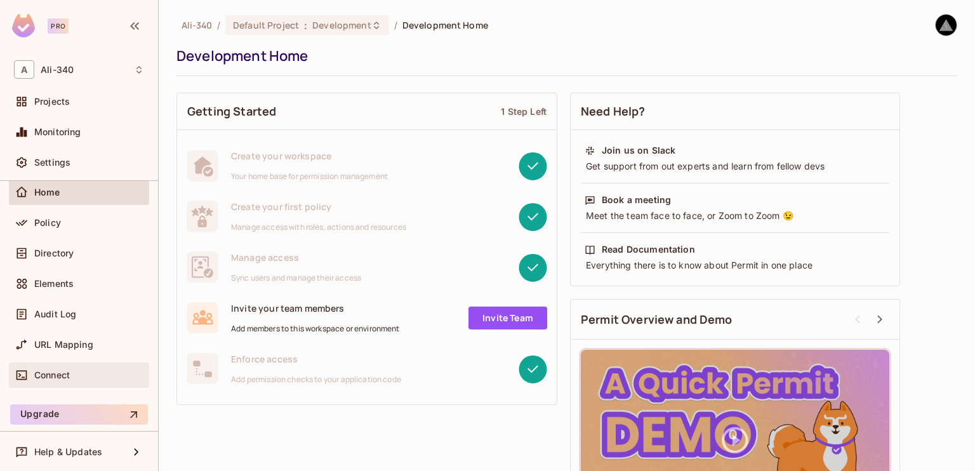
click at [70, 368] on div "Connect" at bounding box center [79, 375] width 130 height 15
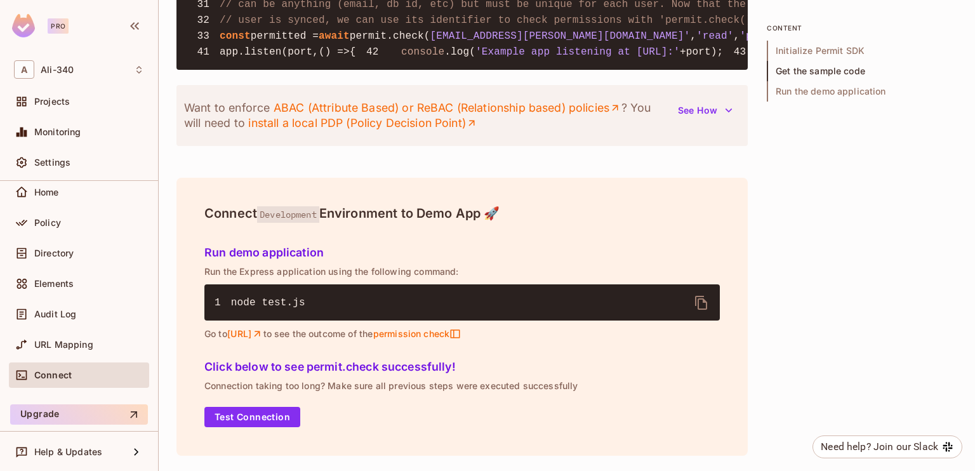
scroll to position [1628, 0]
click at [731, 111] on icon "button" at bounding box center [729, 111] width 7 height 4
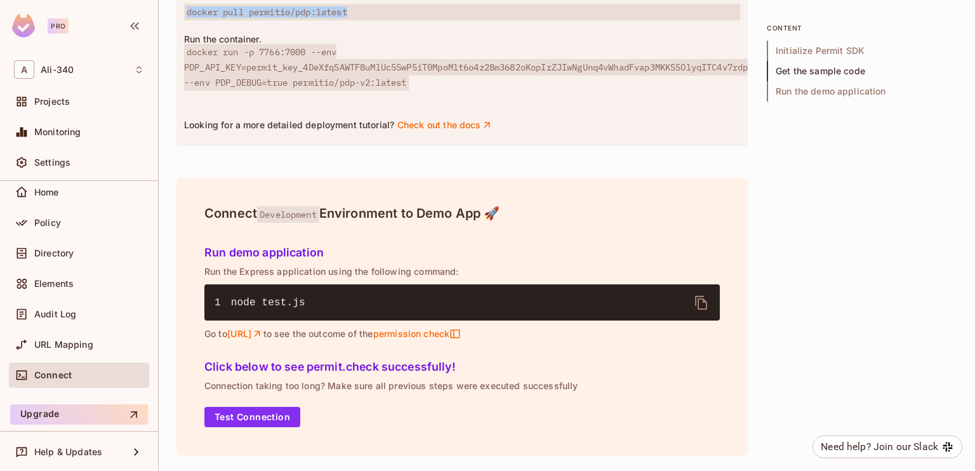
drag, startPoint x: 178, startPoint y: 107, endPoint x: 448, endPoint y: 197, distance: 285.3
click at [448, 146] on div "Want to enforce ABAC (Attribute Based) or ReBAC (Relationship based) policies ?…" at bounding box center [462, 25] width 571 height 241
click at [356, 142] on div "Want to enforce ABAC (Attribute Based) or ReBAC (Relationship based) policies ?…" at bounding box center [462, 25] width 571 height 241
drag, startPoint x: 188, startPoint y: 109, endPoint x: 470, endPoint y: 131, distance: 282.8
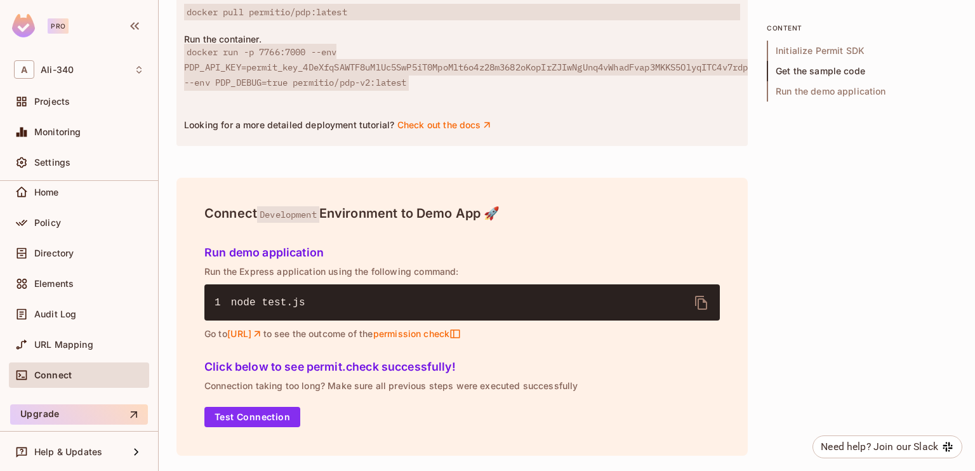
copy p "Want to enforce ABAC (Attribute Based) or ReBAC (Relationship based) policies ?…"
